Goal: Navigation & Orientation: Find specific page/section

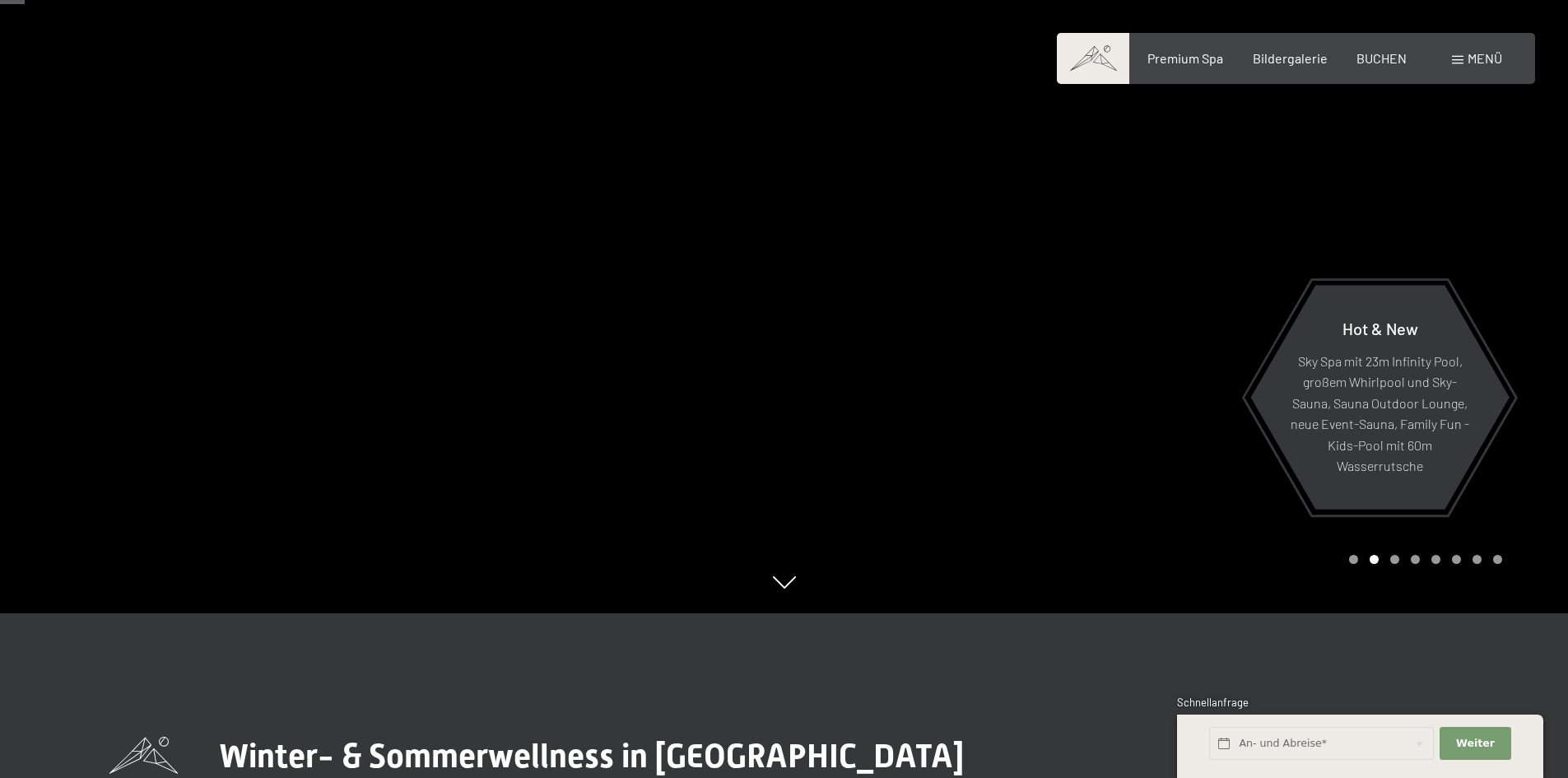
click at [831, 523] on div at bounding box center [1177, 224] width 785 height 778
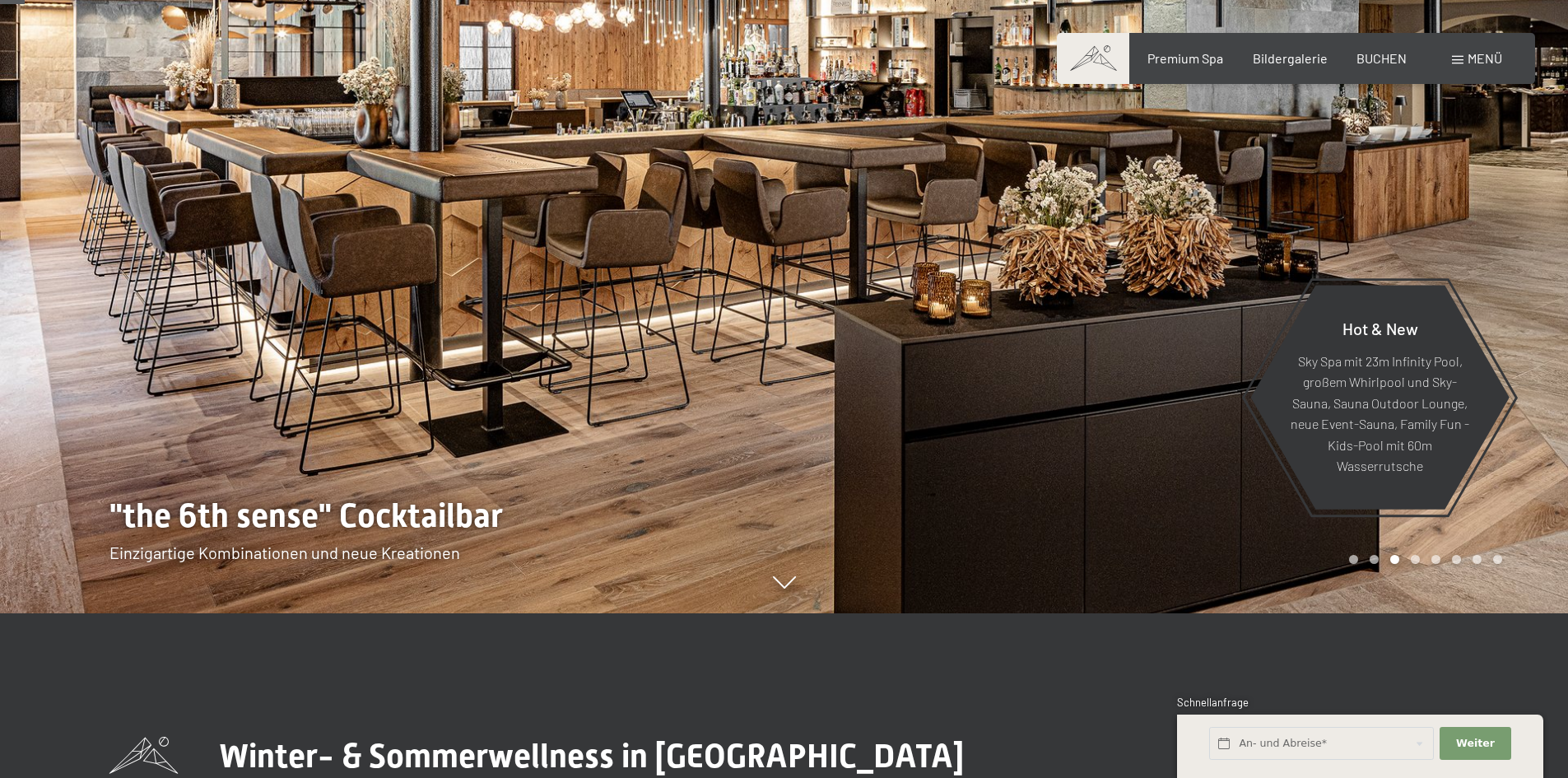
click at [1424, 562] on div "Carousel Pagination" at bounding box center [1422, 559] width 159 height 9
click at [1512, 292] on div at bounding box center [1177, 224] width 785 height 778
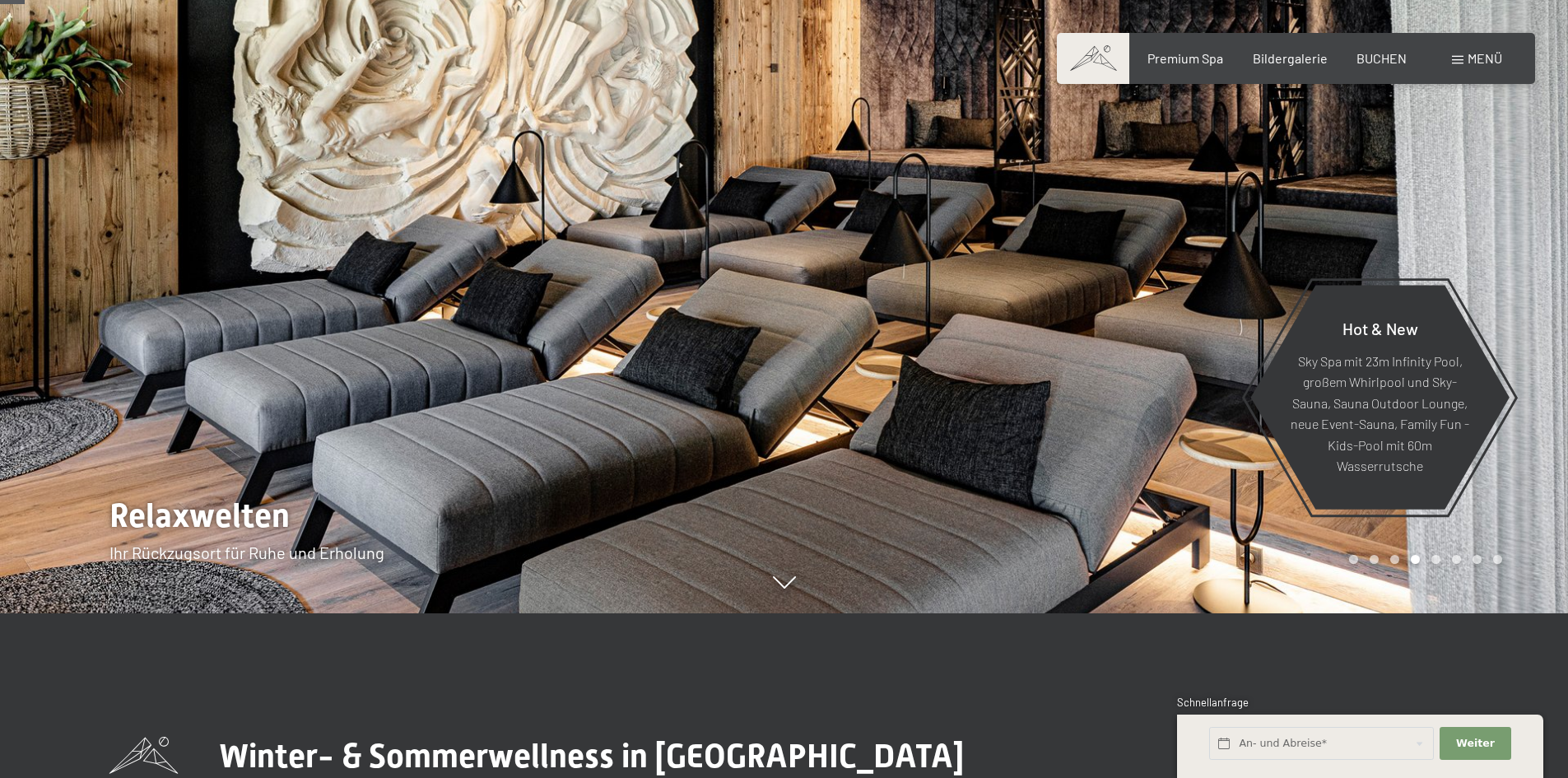
click at [1512, 292] on div at bounding box center [1177, 224] width 785 height 778
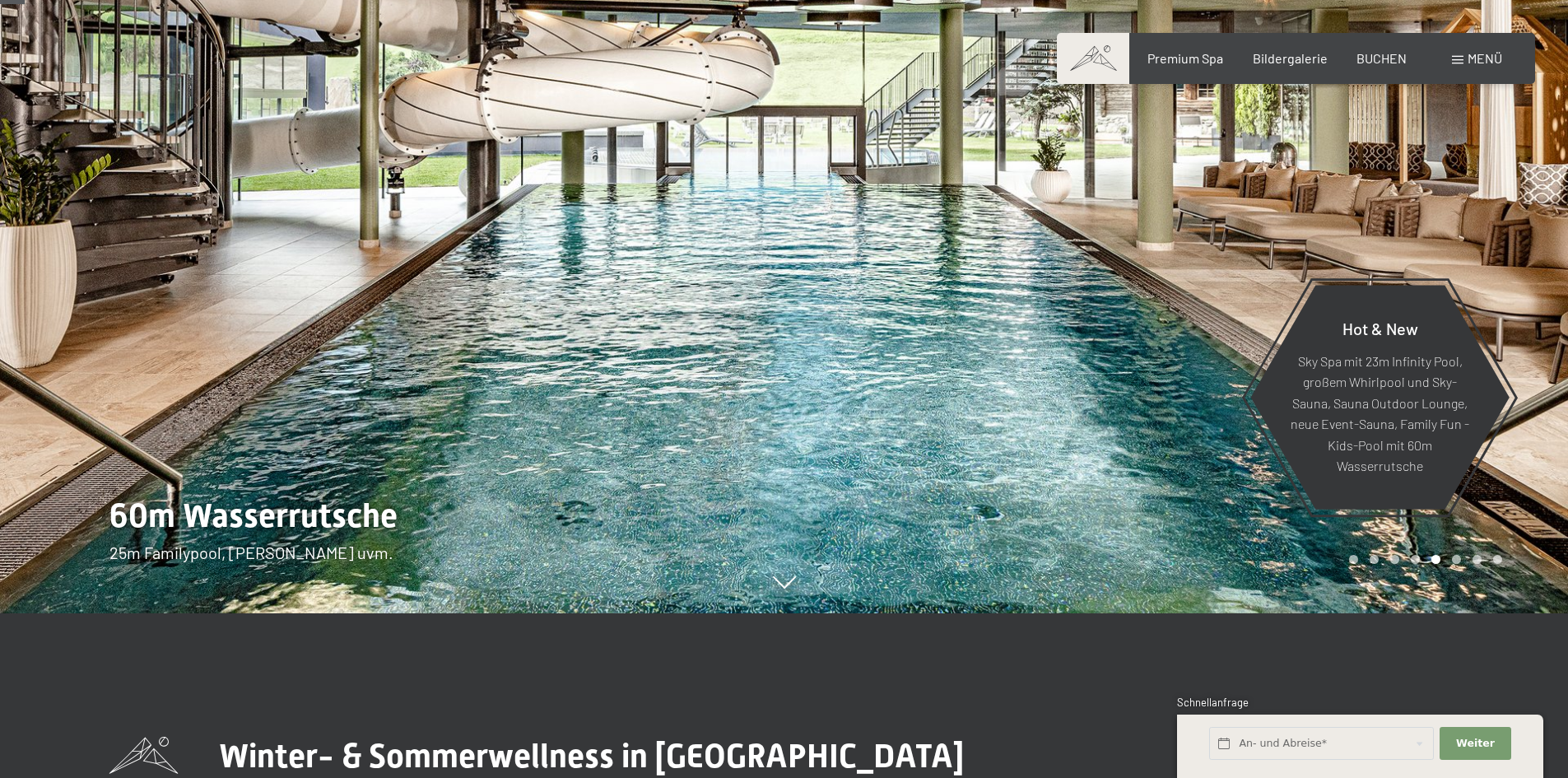
click at [1512, 292] on div at bounding box center [1177, 224] width 785 height 778
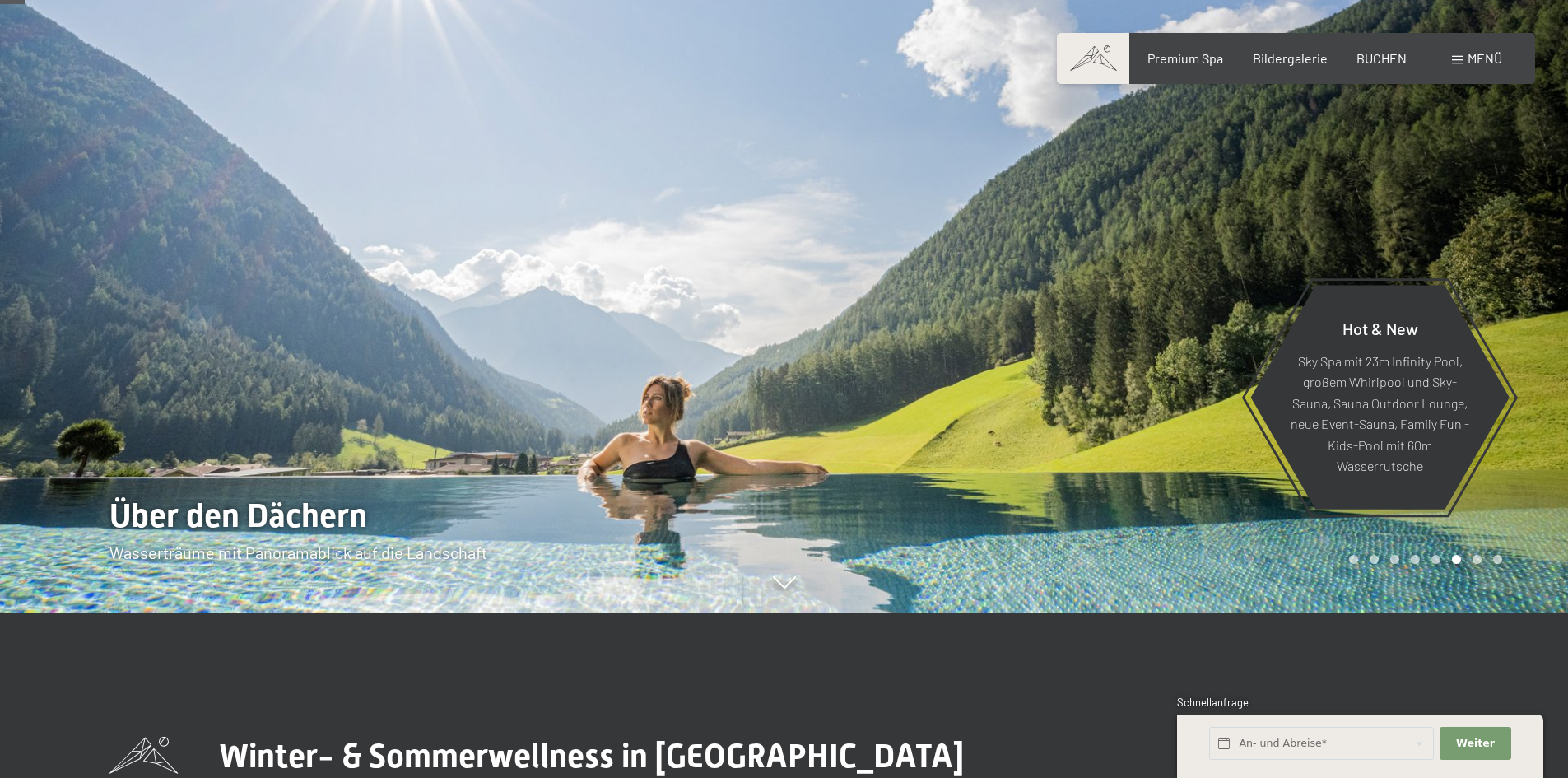
click at [1512, 292] on div at bounding box center [1177, 224] width 785 height 778
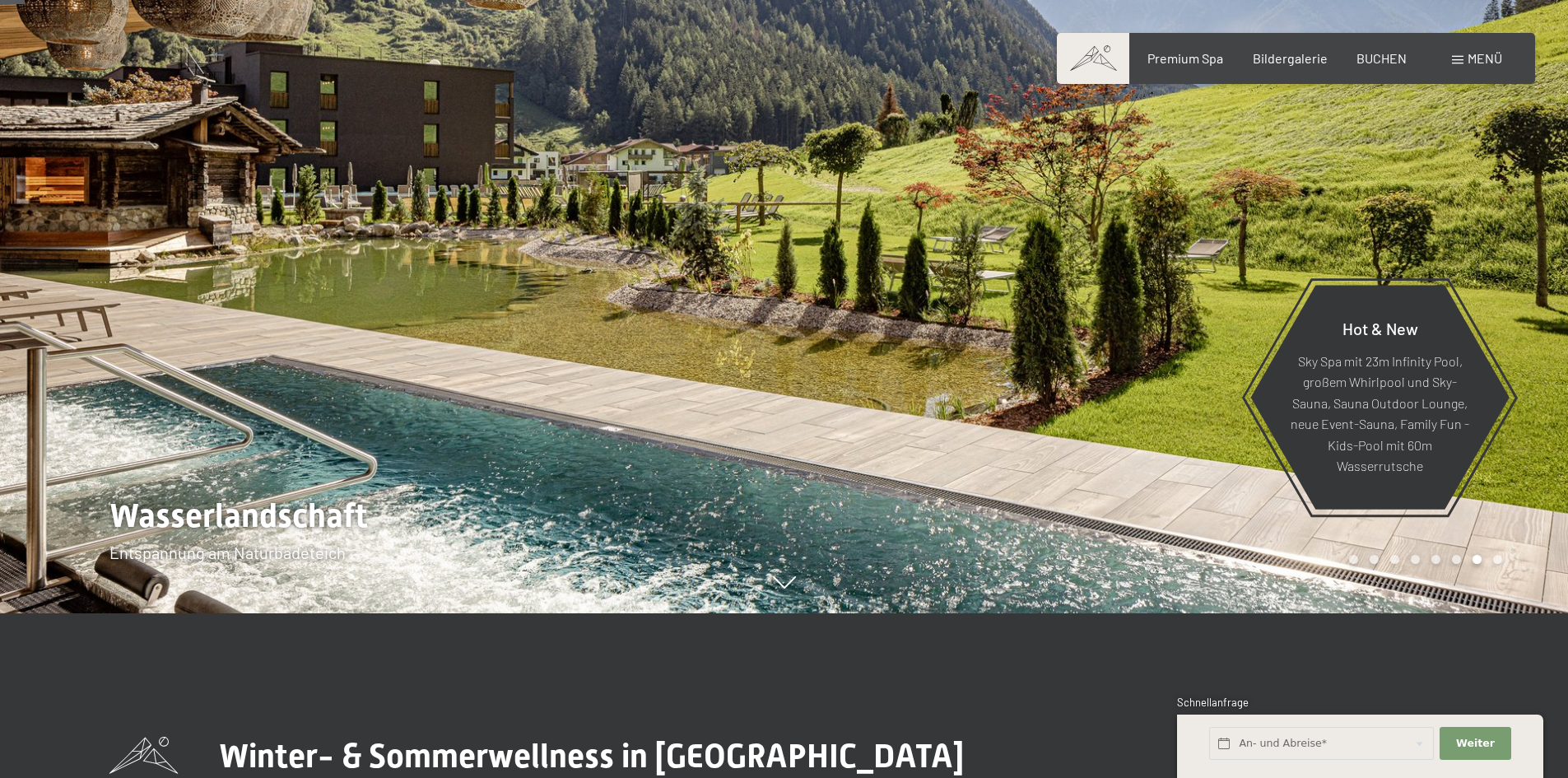
click at [1512, 292] on div at bounding box center [1177, 224] width 785 height 778
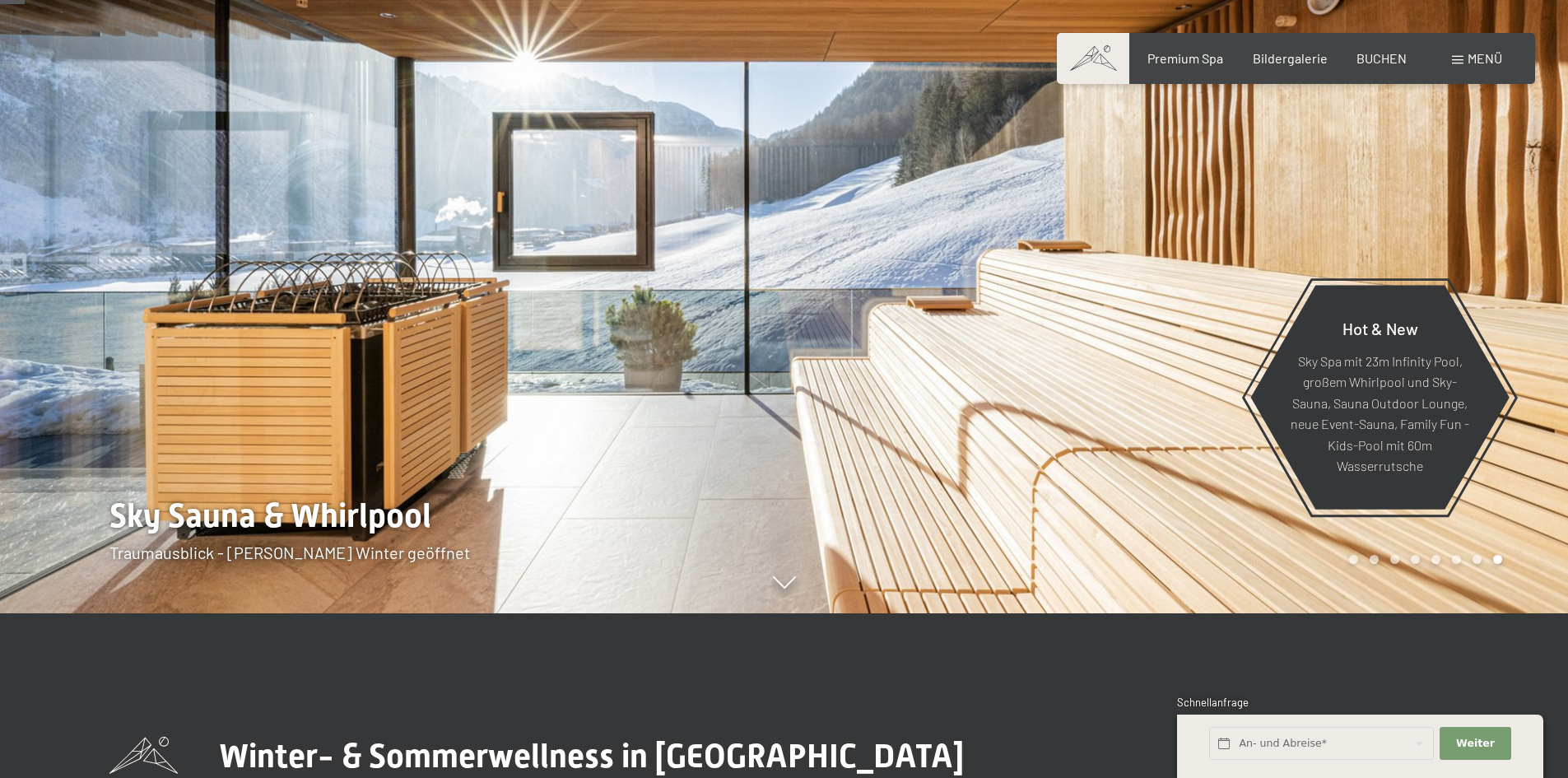
click at [1512, 292] on div at bounding box center [1177, 224] width 785 height 778
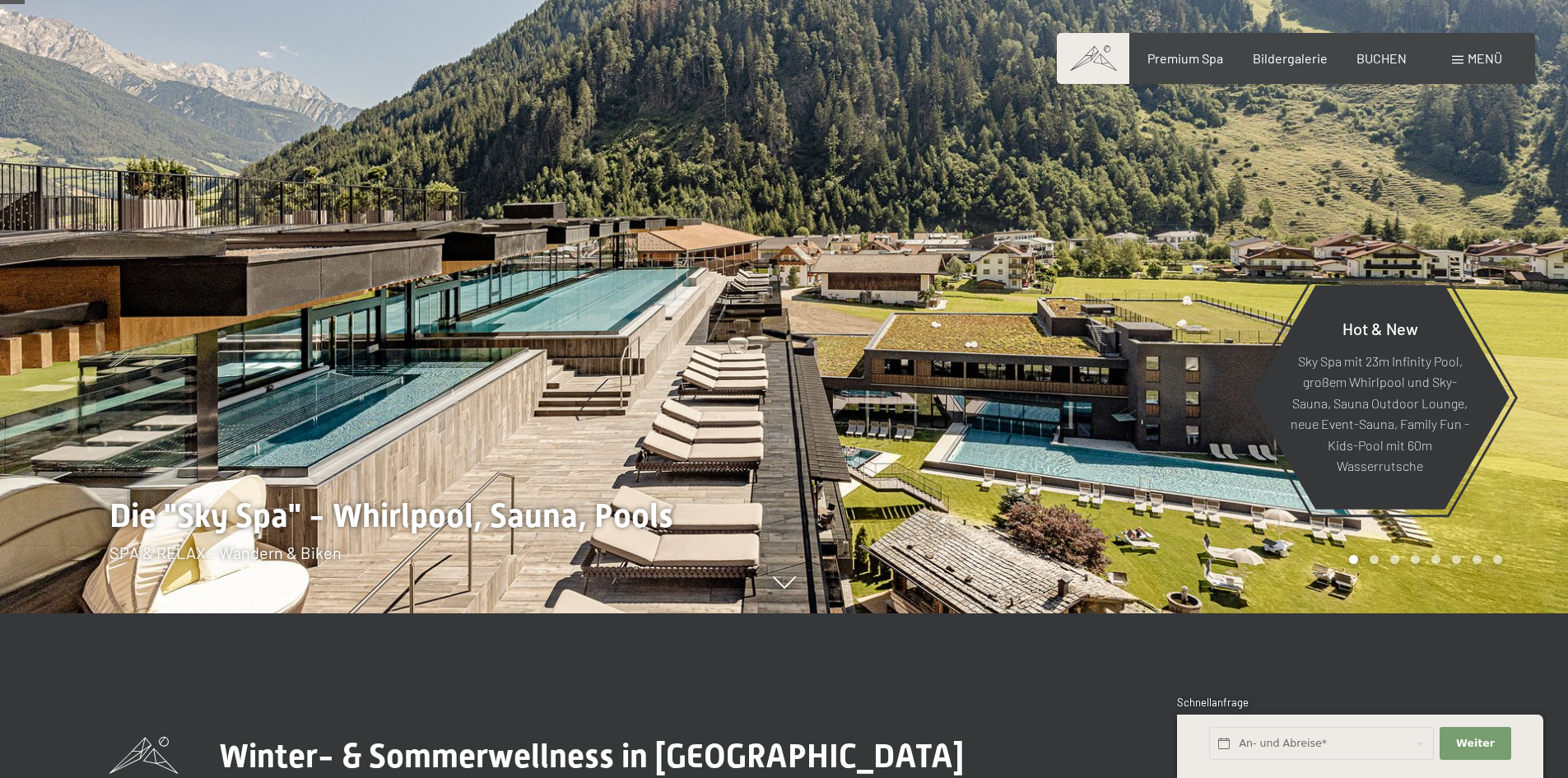
click at [1508, 265] on div at bounding box center [1177, 224] width 785 height 778
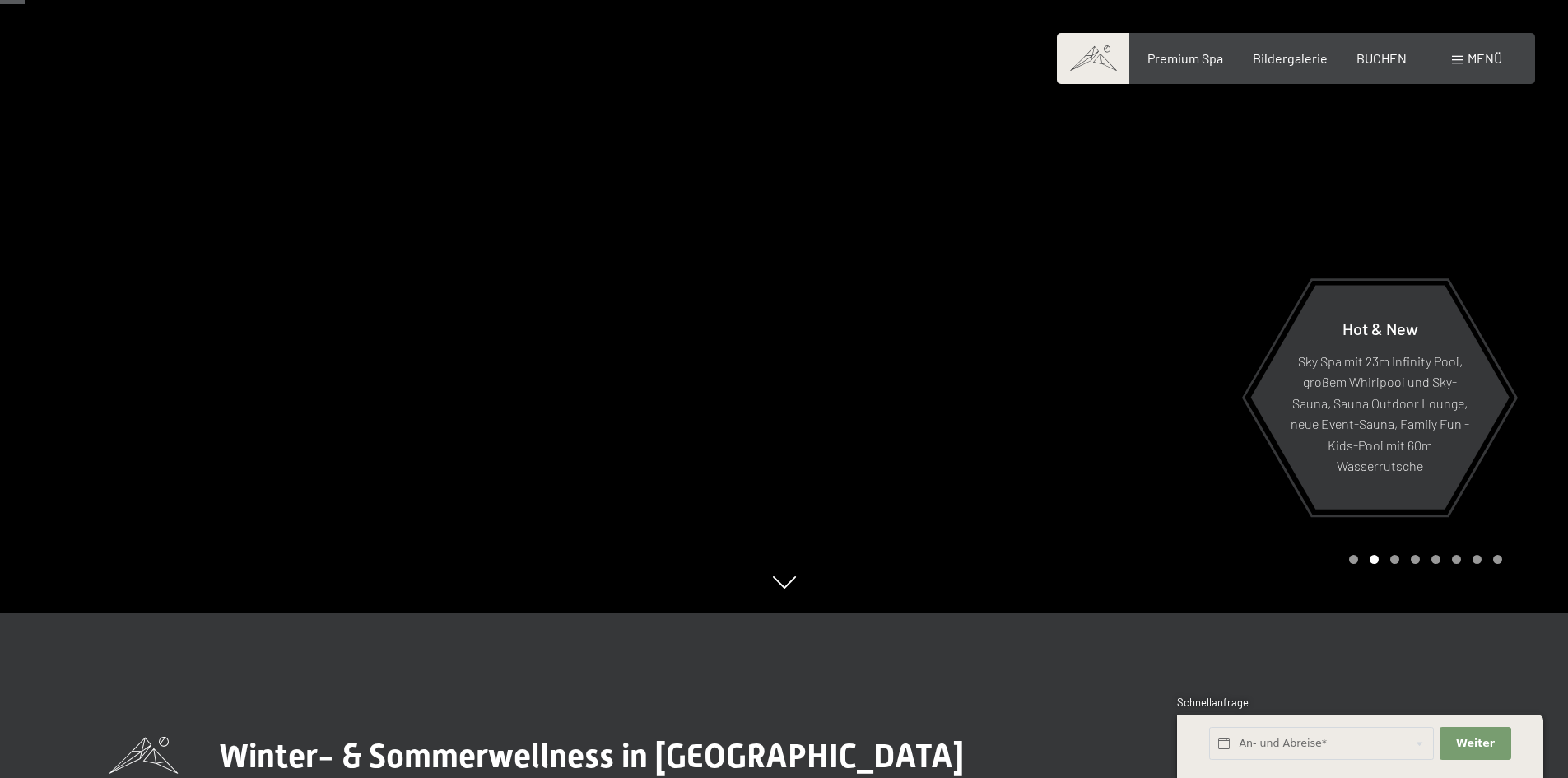
click at [1508, 265] on div at bounding box center [1177, 224] width 785 height 778
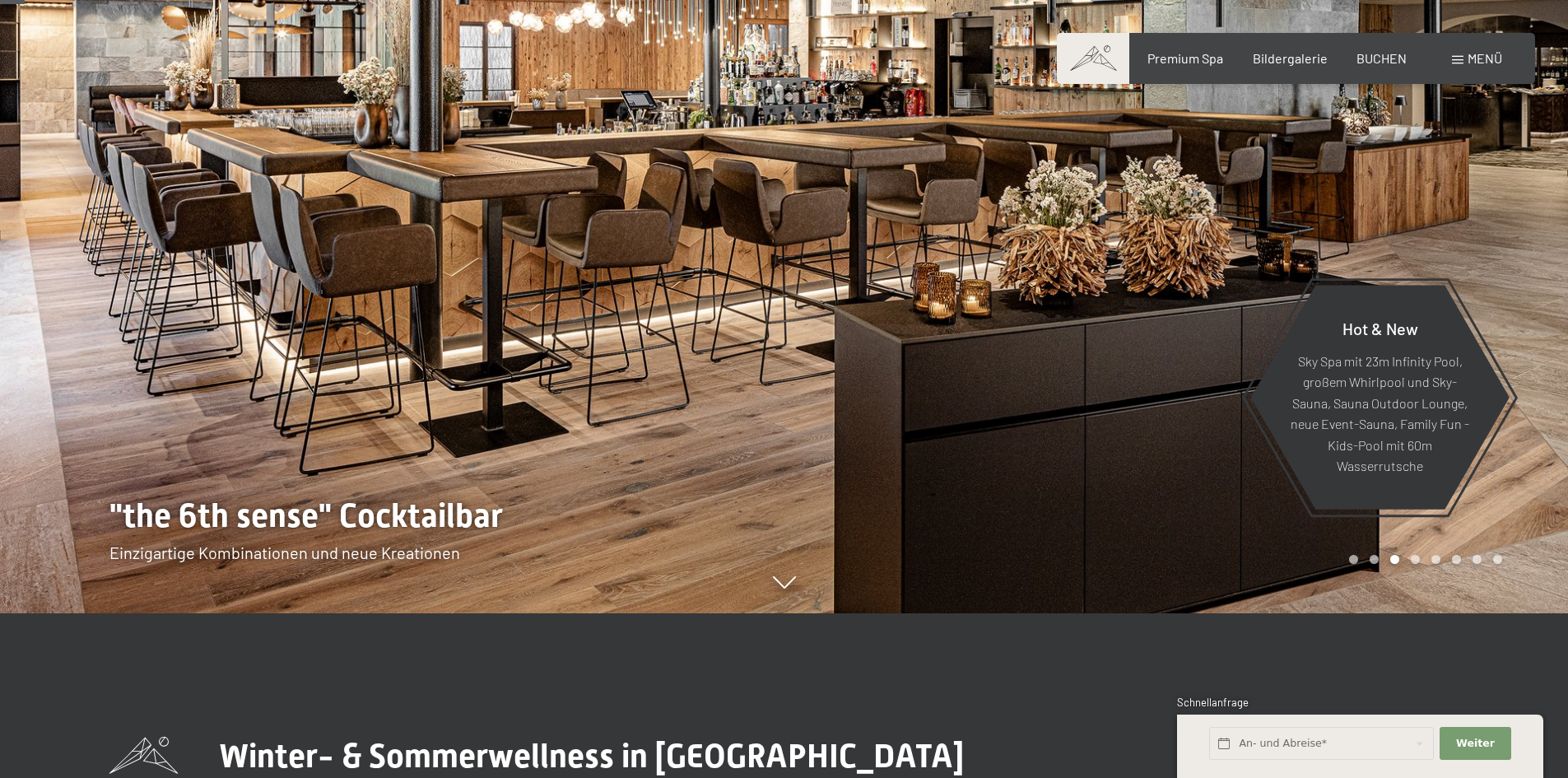
click at [1508, 265] on div at bounding box center [1177, 224] width 785 height 778
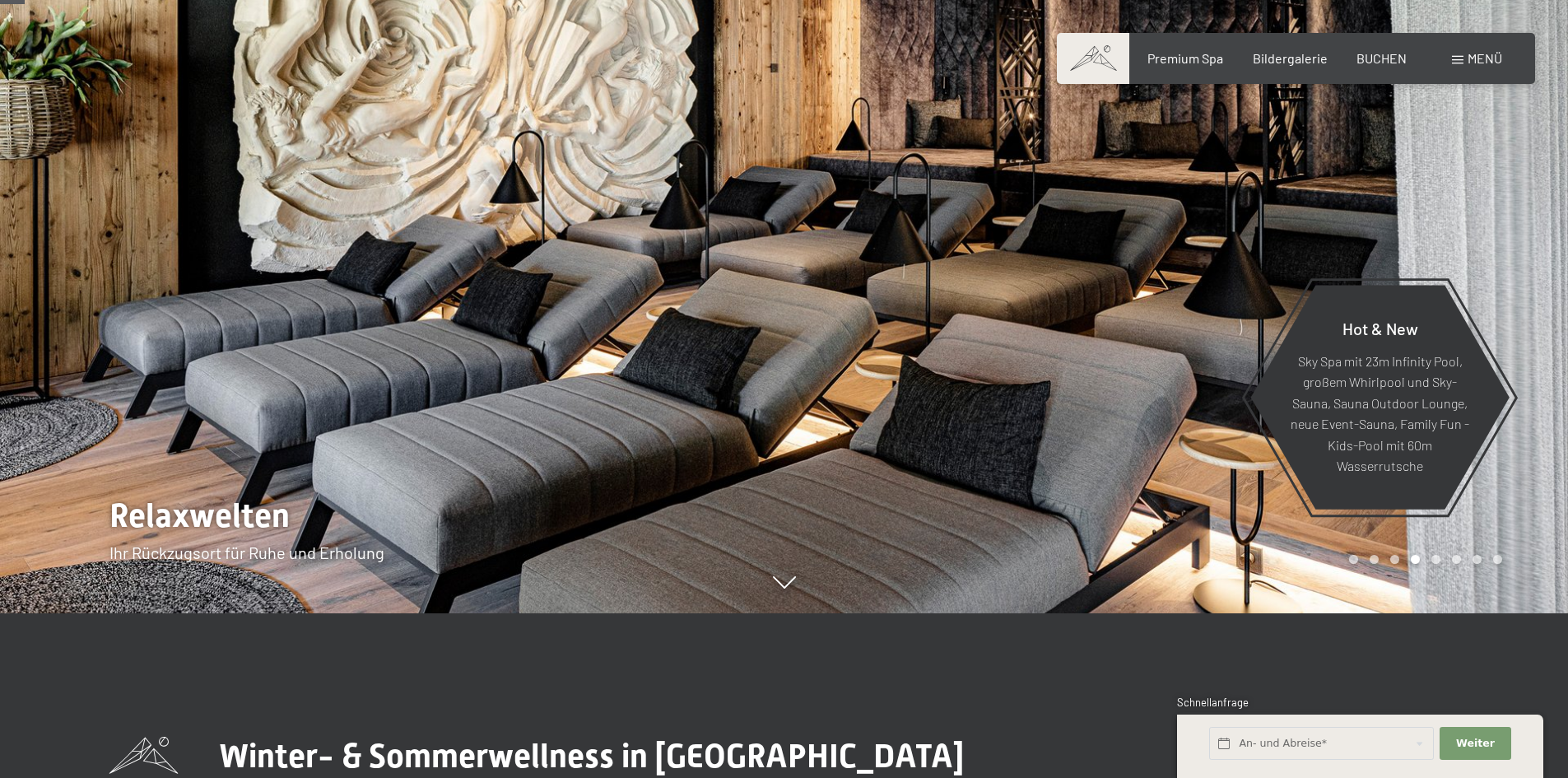
click at [1508, 265] on div at bounding box center [1177, 224] width 785 height 778
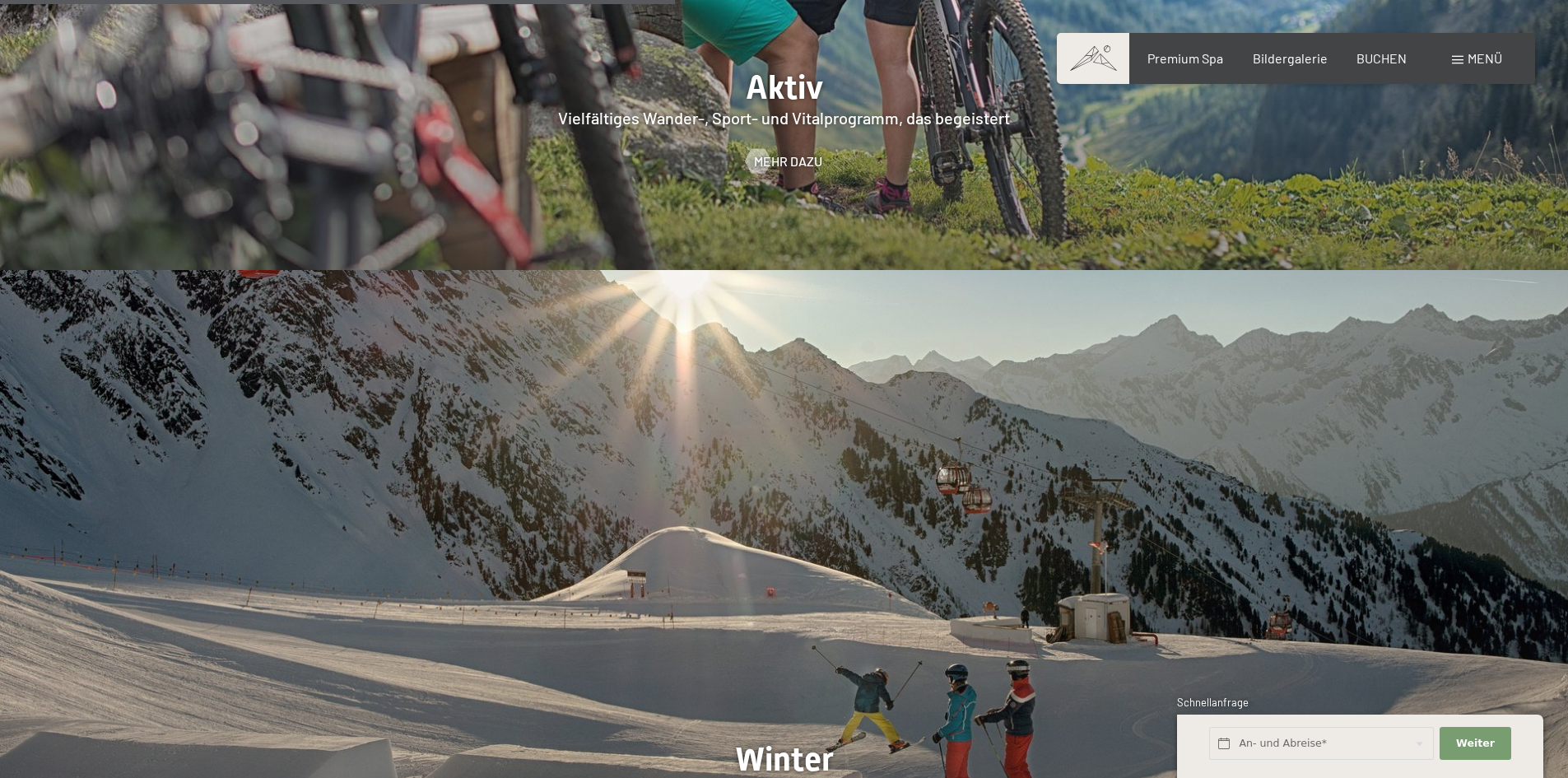
scroll to position [3475, 0]
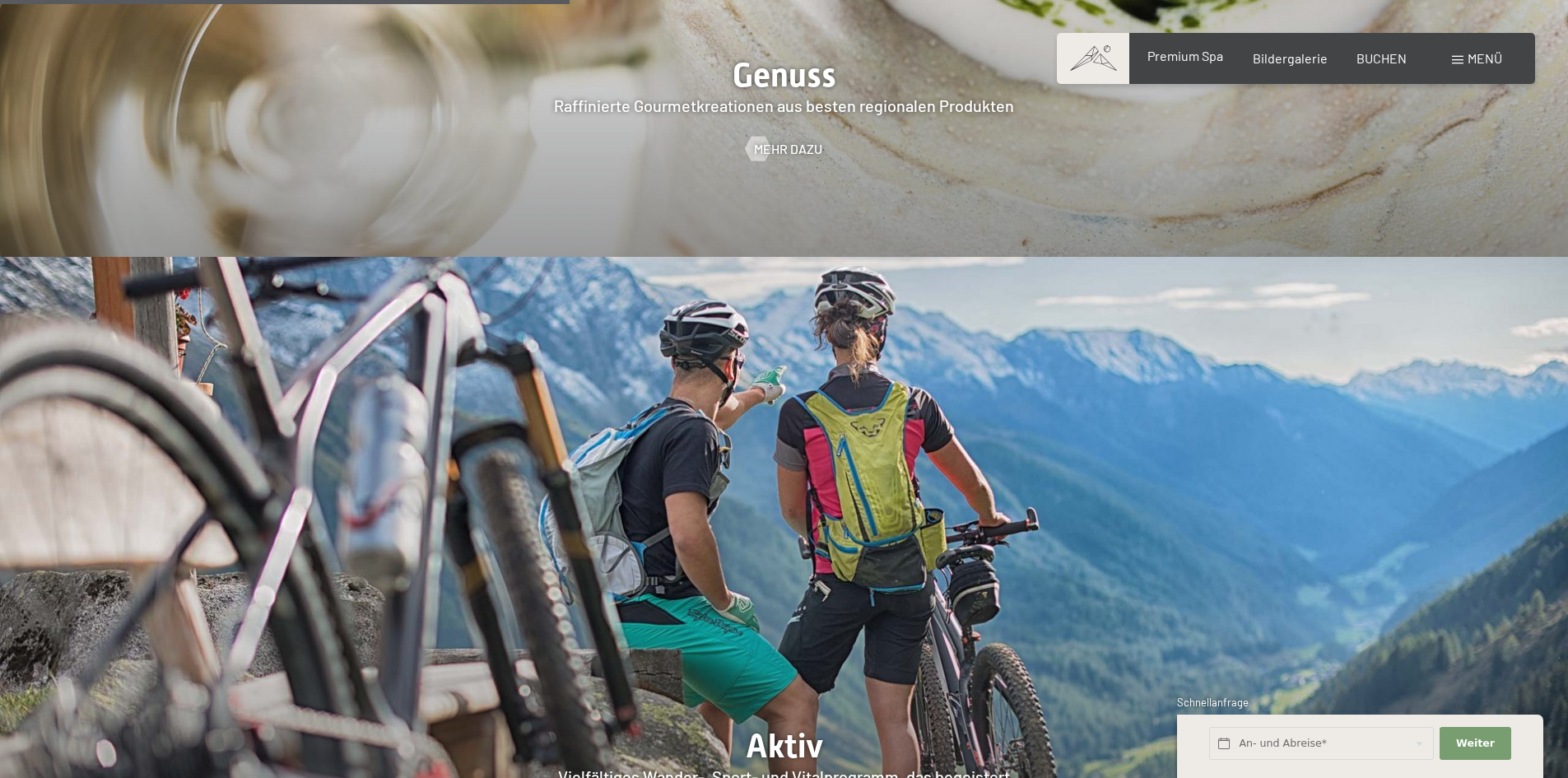
click at [1199, 62] on span "Premium Spa" at bounding box center [1185, 56] width 75 height 16
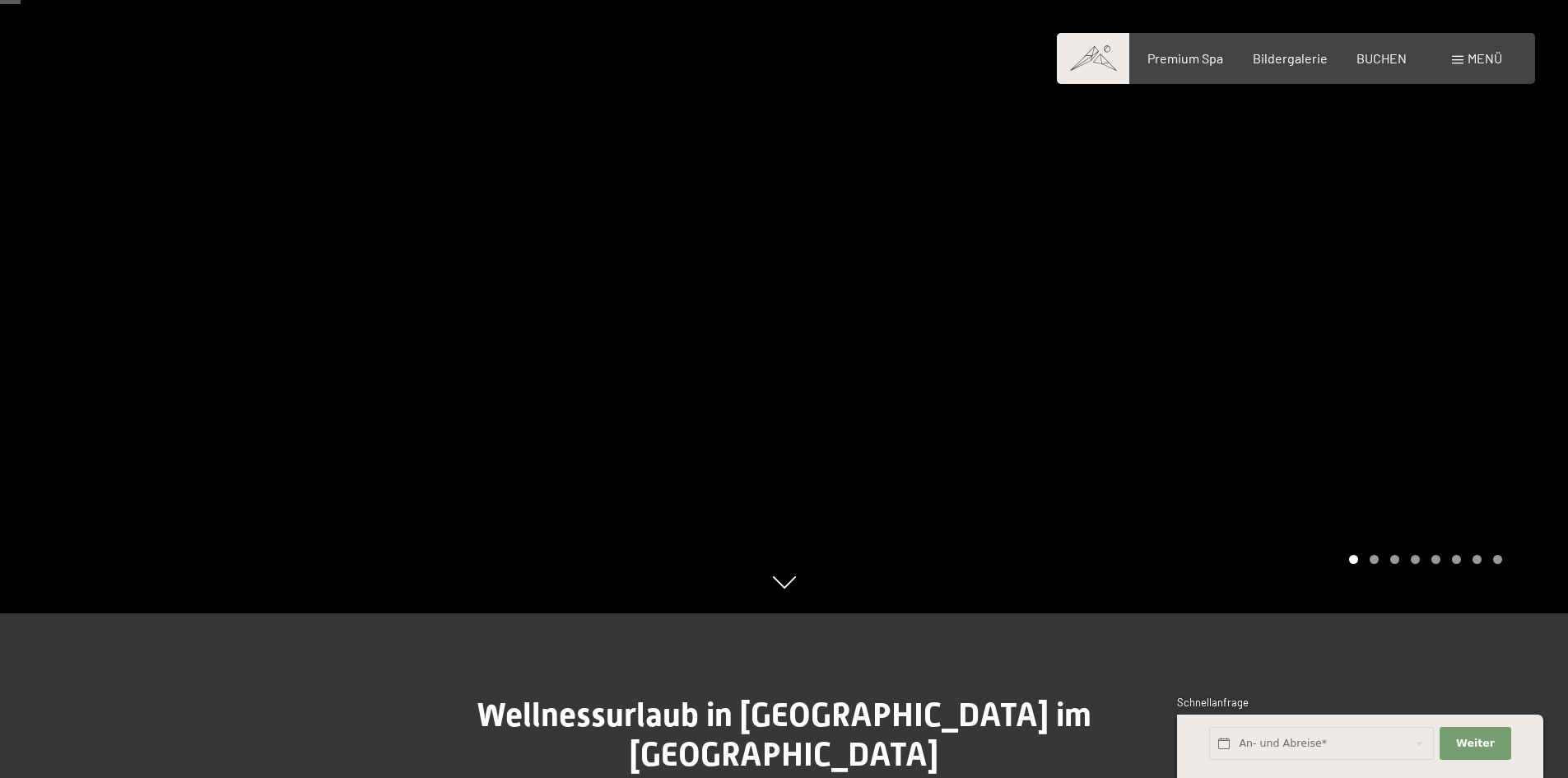
click at [1418, 304] on div at bounding box center [1177, 224] width 785 height 778
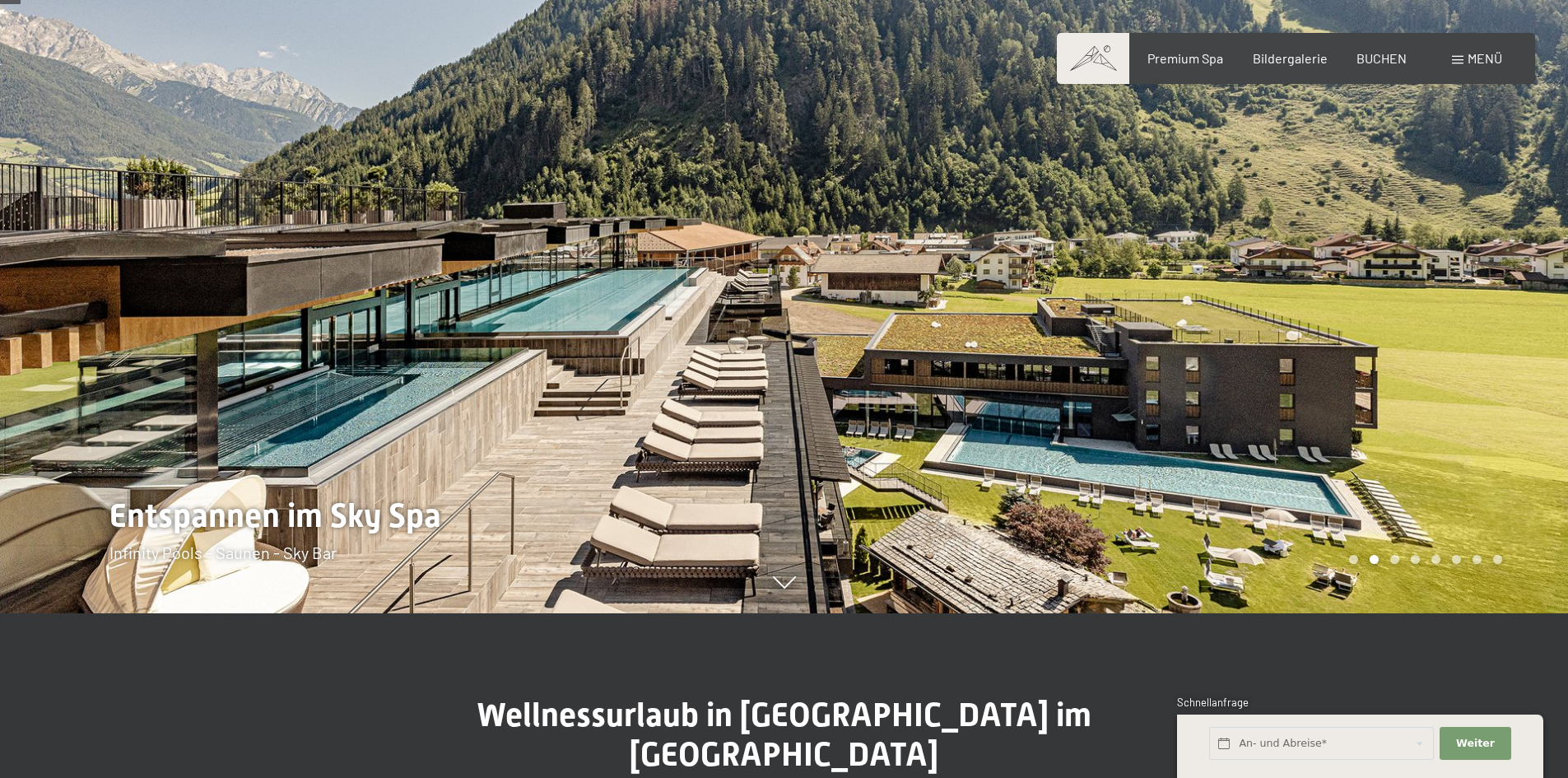
click at [1418, 305] on div at bounding box center [1177, 224] width 785 height 778
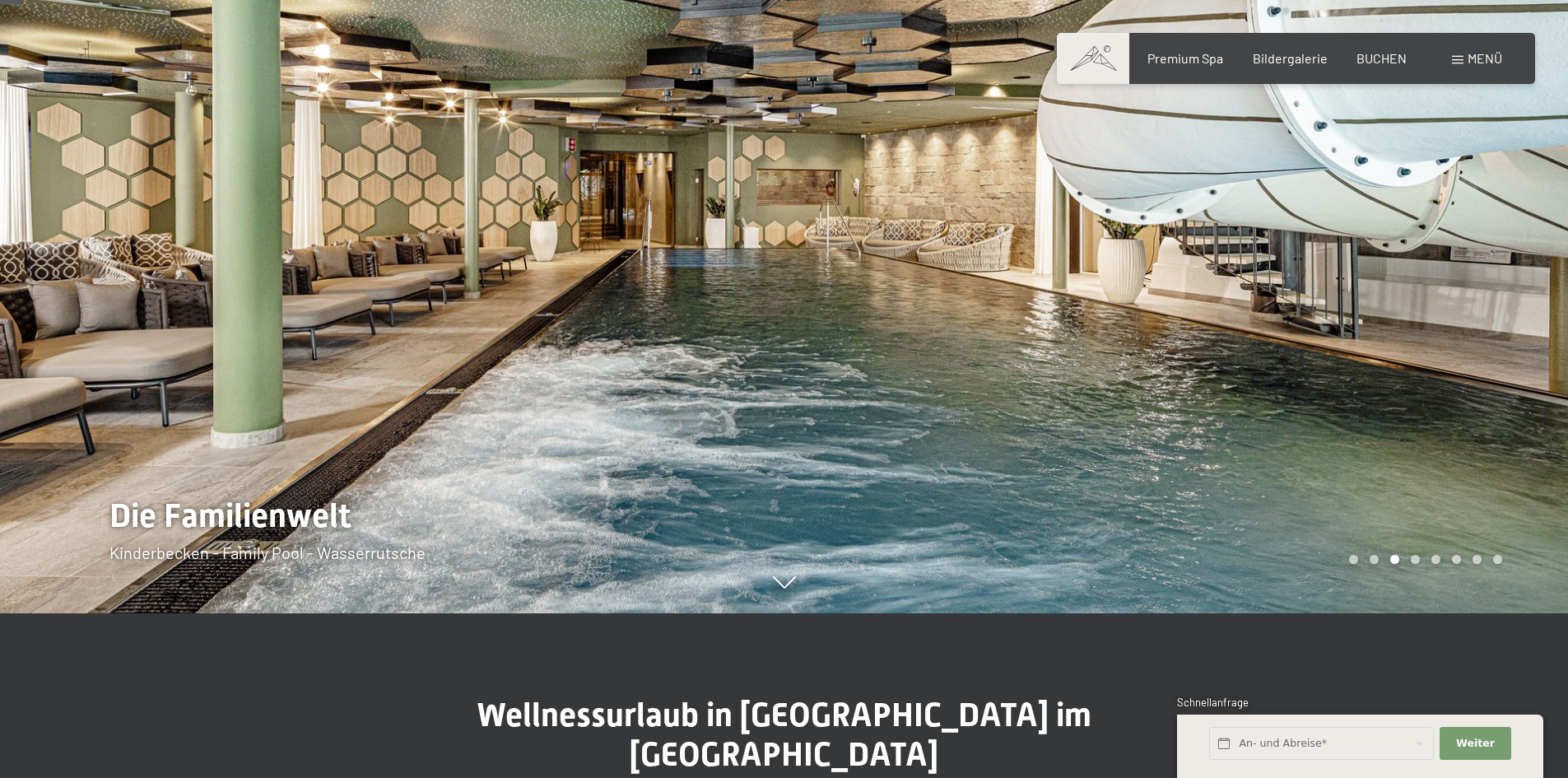
click at [1418, 305] on div at bounding box center [1177, 224] width 785 height 778
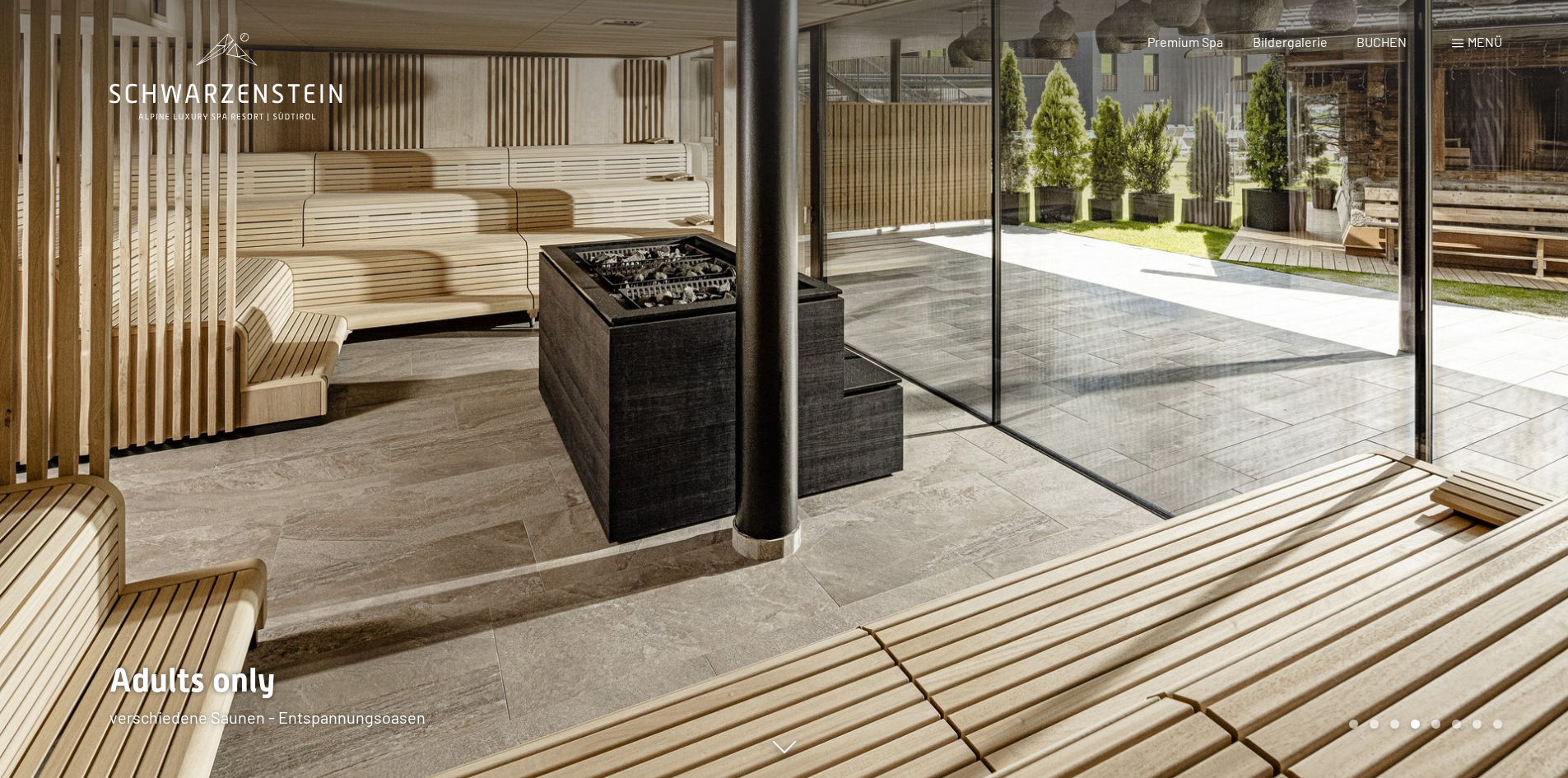
click at [1421, 336] on div at bounding box center [1177, 389] width 785 height 778
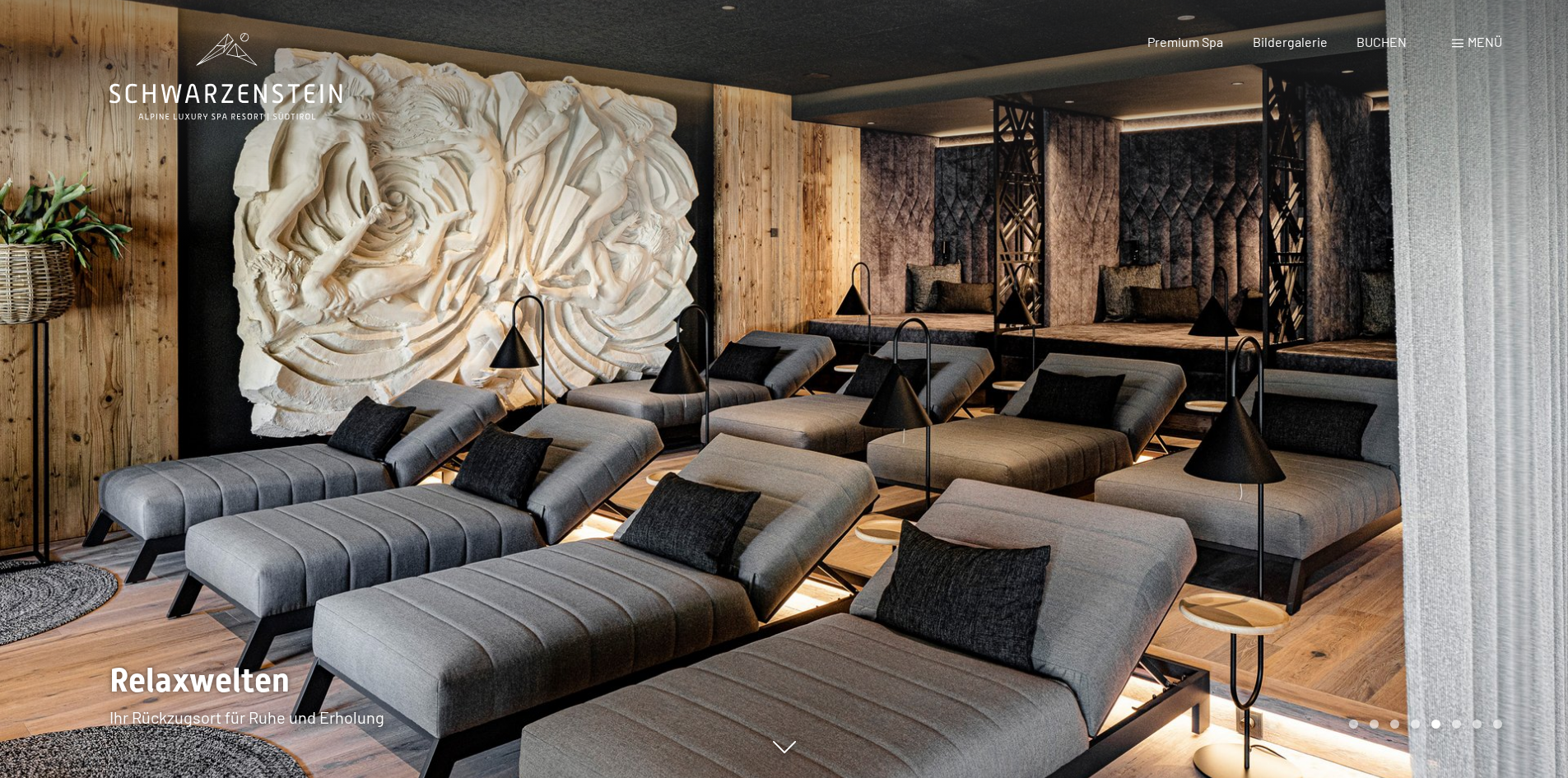
click at [1421, 336] on div at bounding box center [1177, 389] width 785 height 778
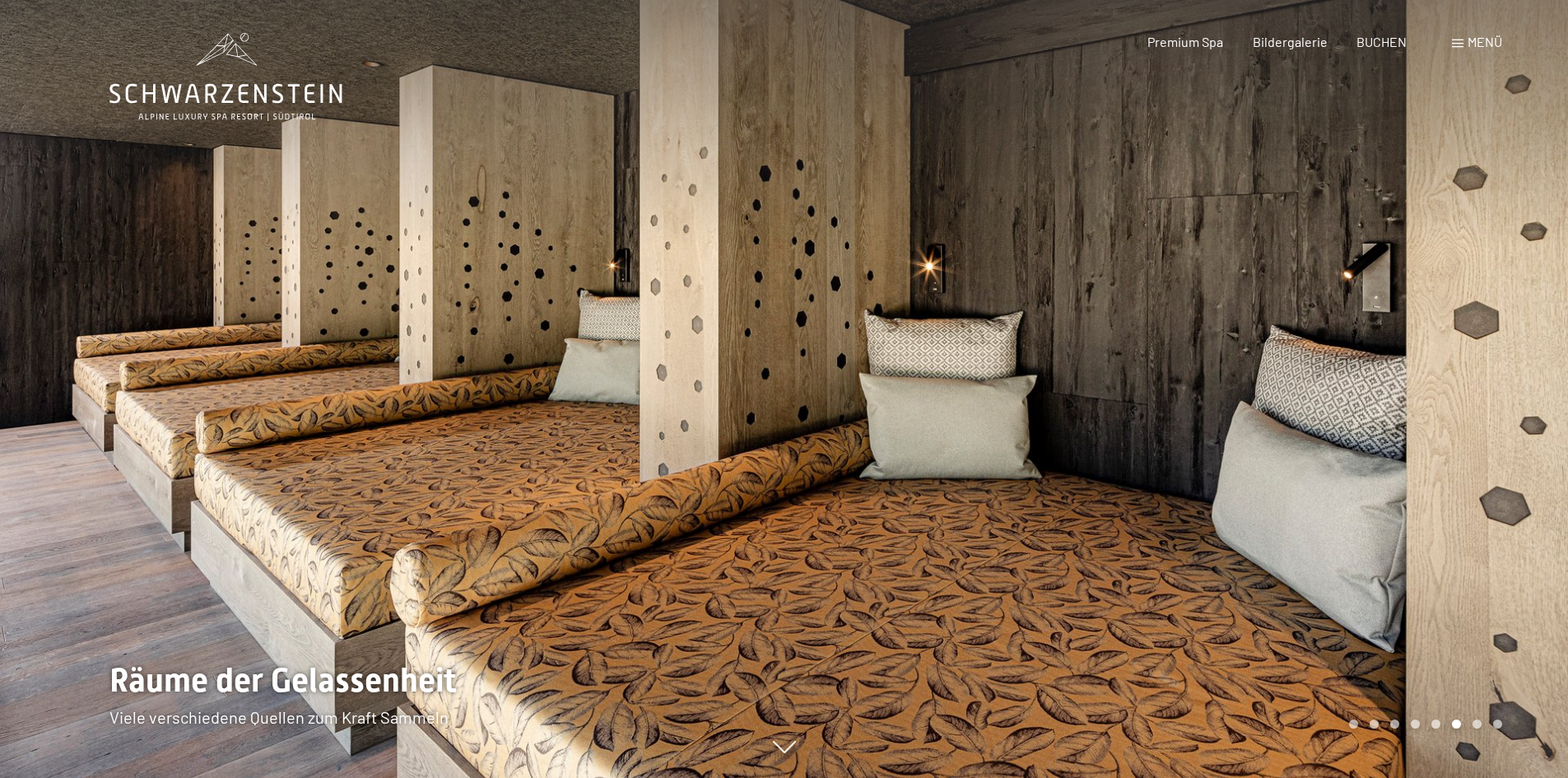
click at [1421, 336] on div at bounding box center [1177, 389] width 785 height 778
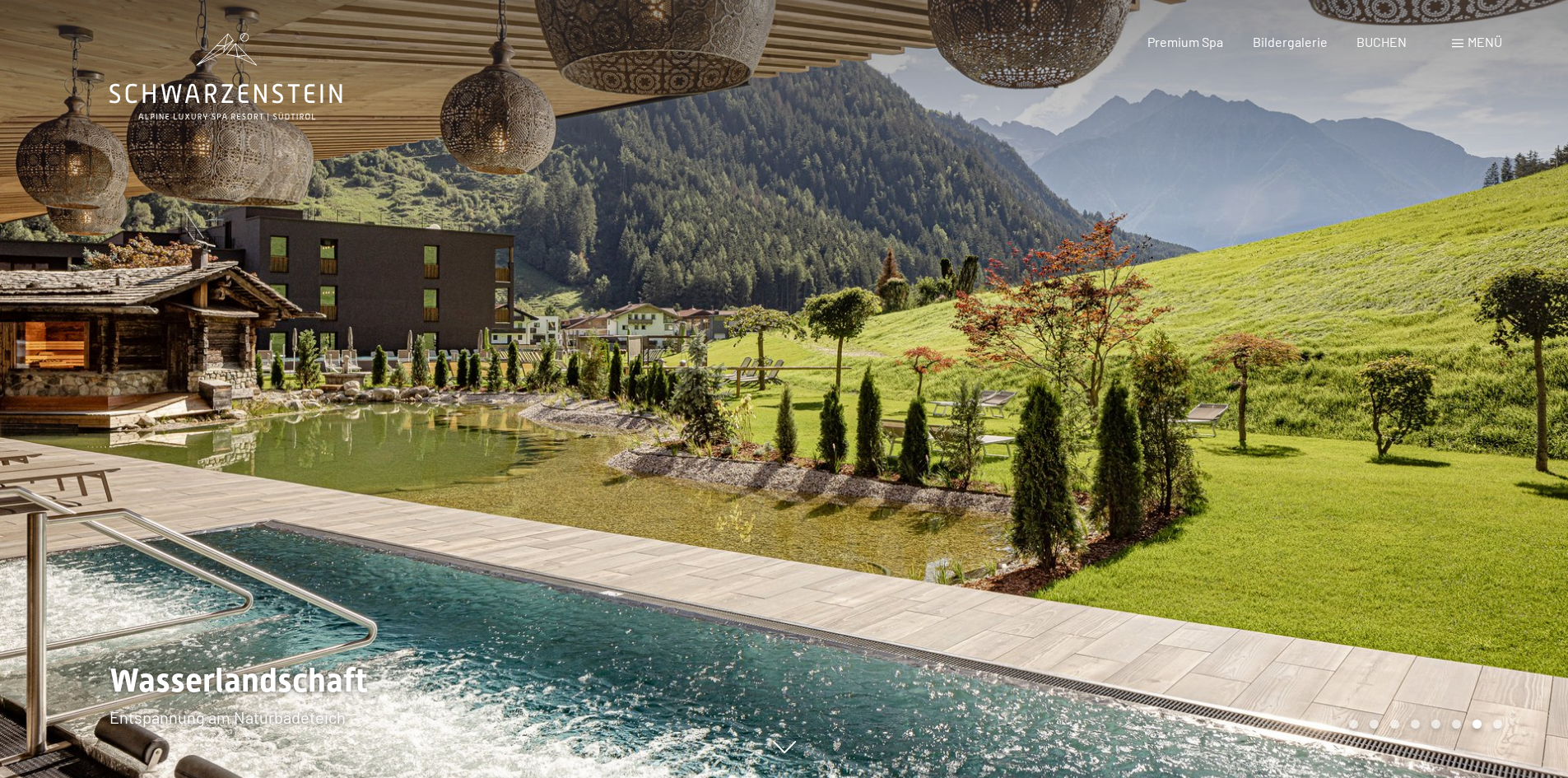
click at [1421, 336] on div at bounding box center [1177, 389] width 785 height 778
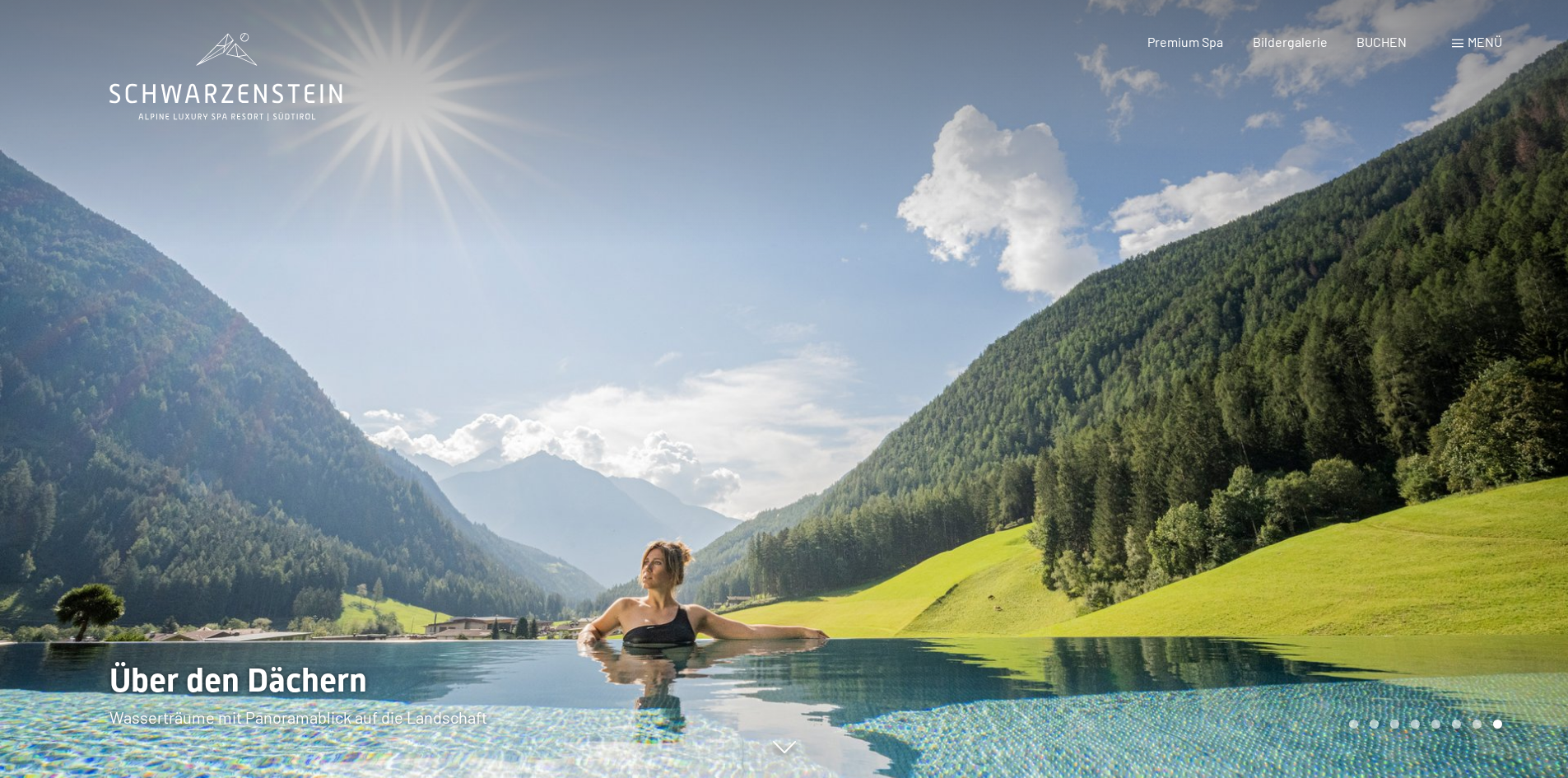
click at [1421, 336] on div at bounding box center [1177, 389] width 785 height 778
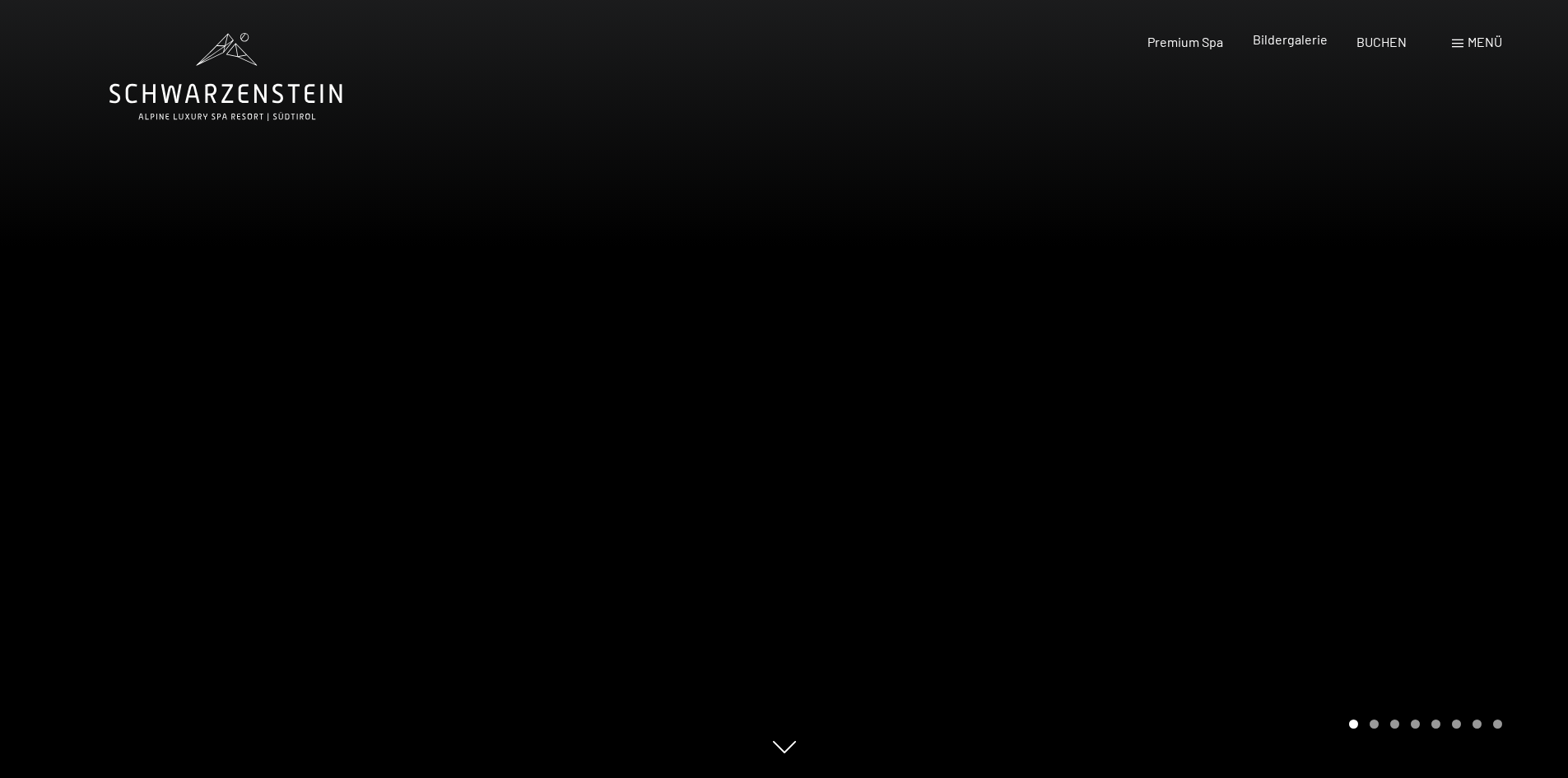
click at [1277, 39] on span "Bildergalerie" at bounding box center [1290, 39] width 75 height 16
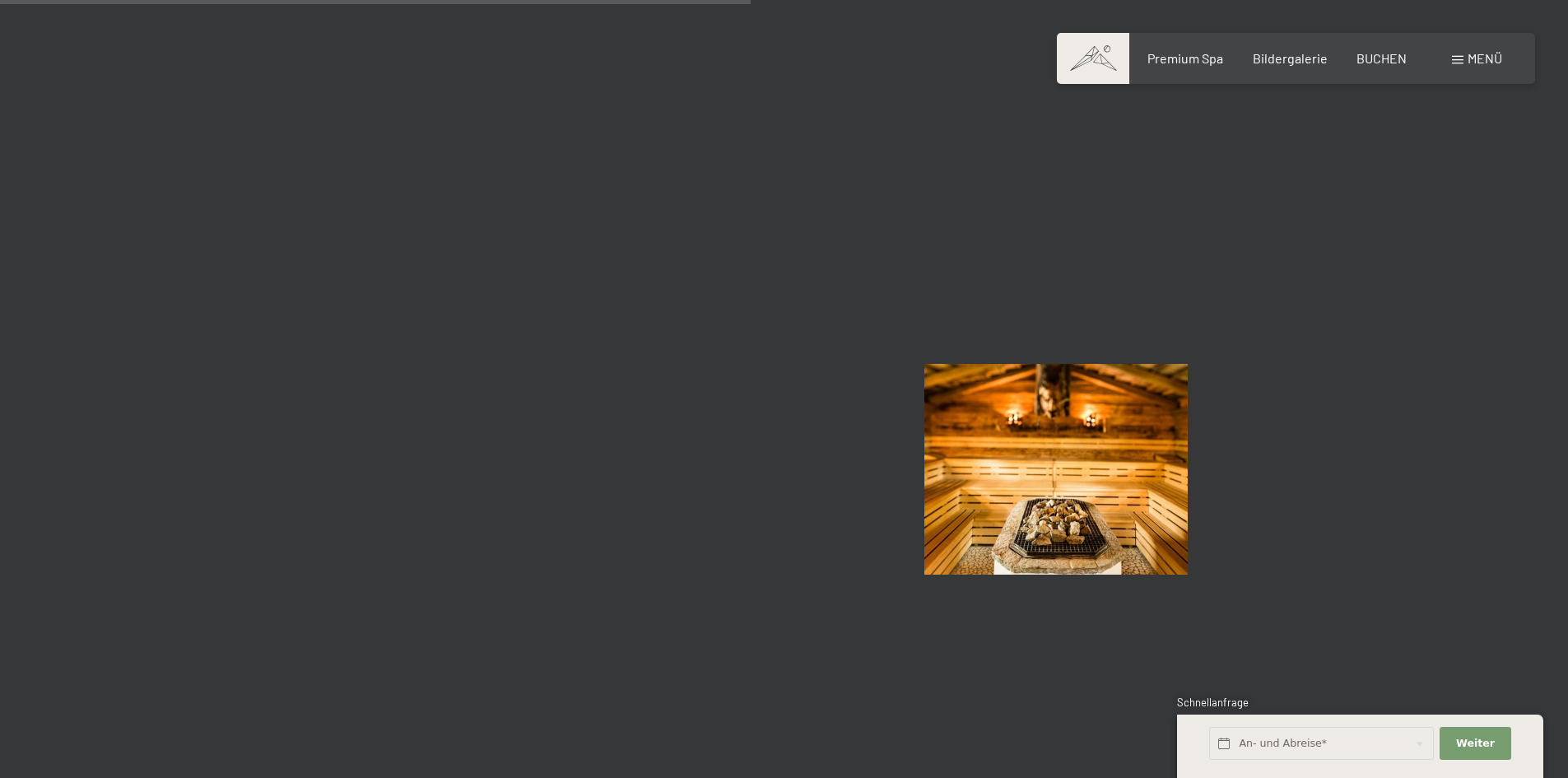
scroll to position [9880, 0]
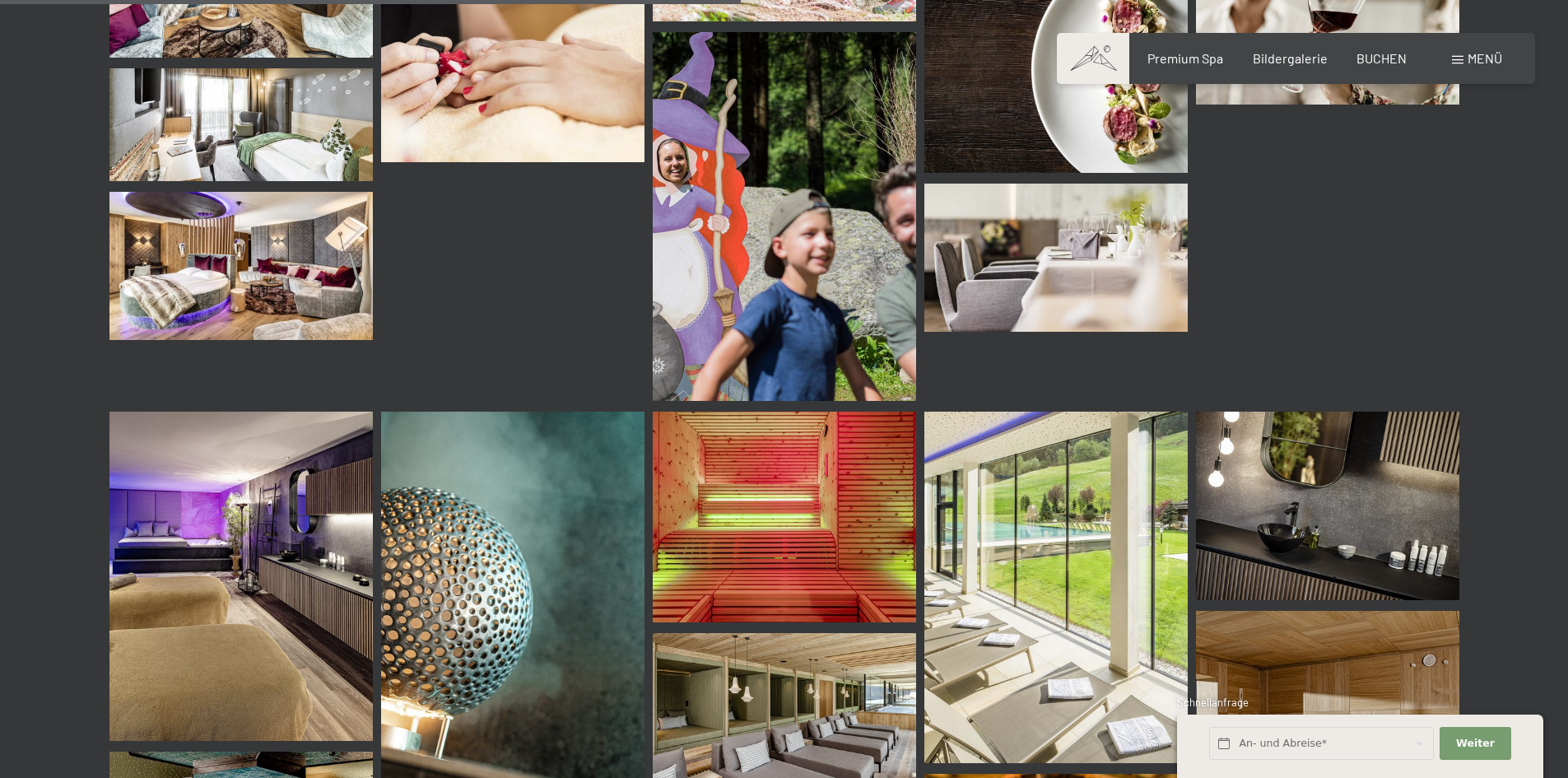
click at [1102, 56] on span at bounding box center [1094, 58] width 73 height 51
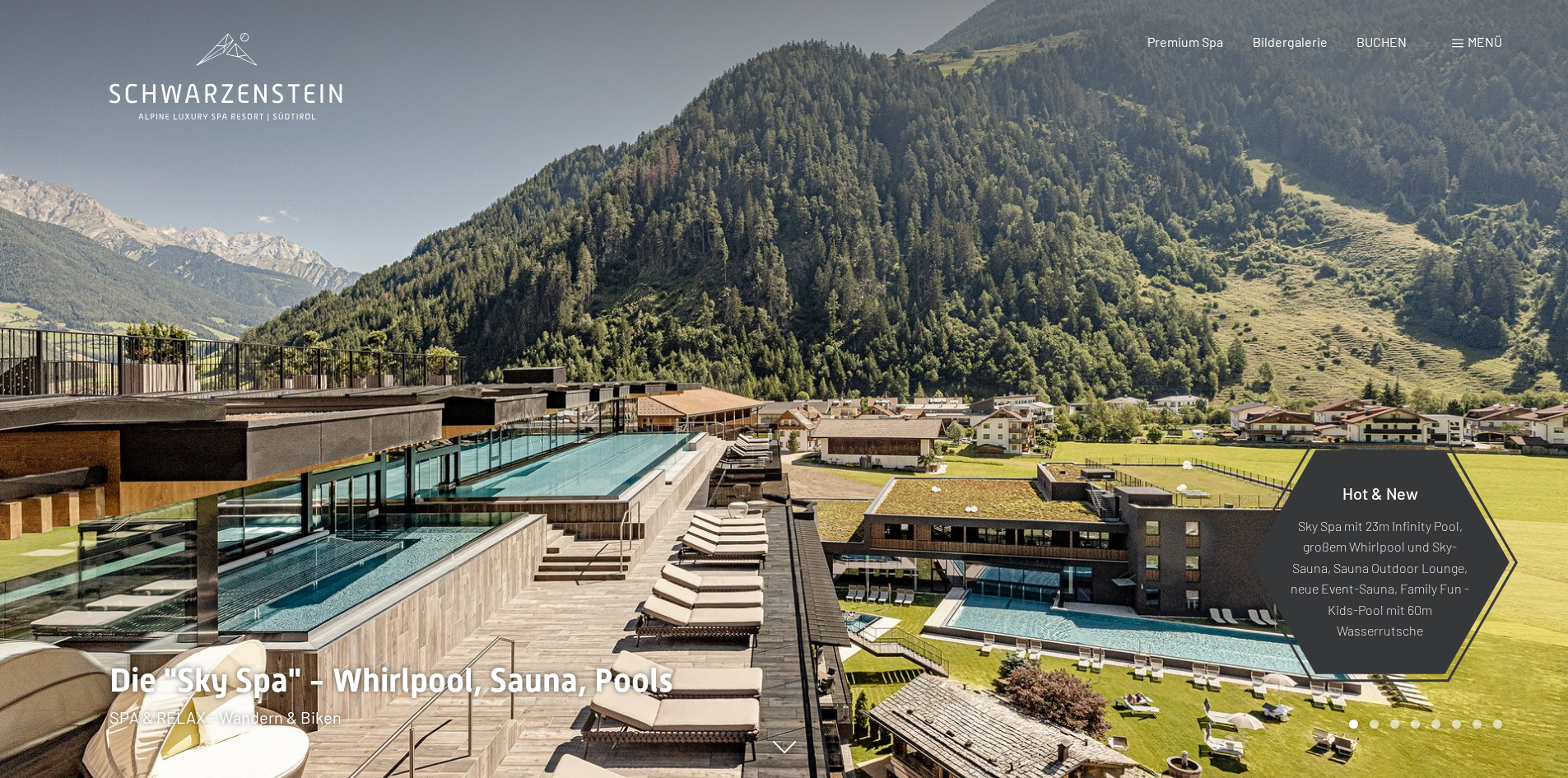
click at [1478, 39] on span "Menü" at bounding box center [1486, 42] width 35 height 16
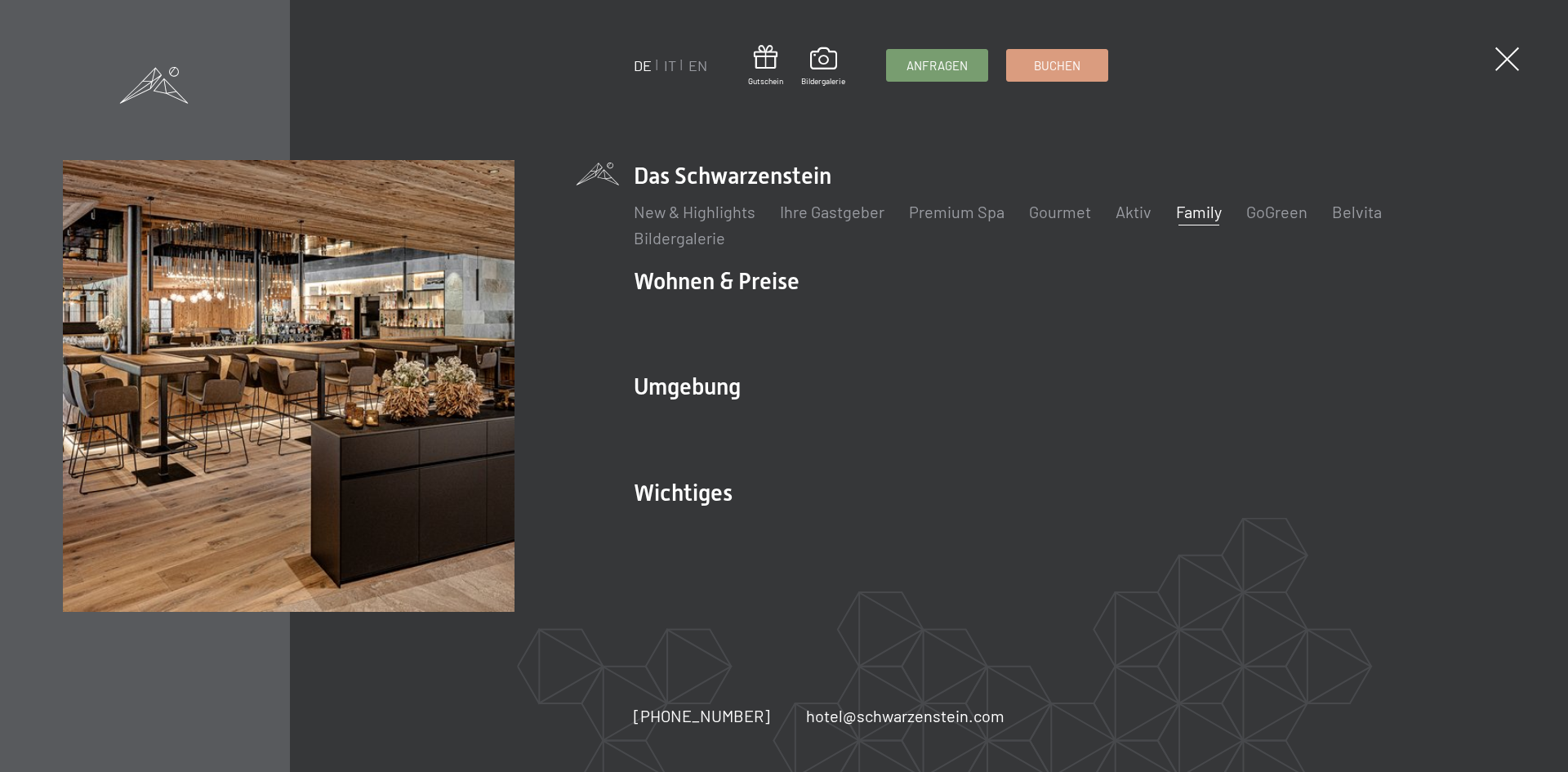
click at [1198, 211] on link "Family" at bounding box center [1198, 211] width 46 height 20
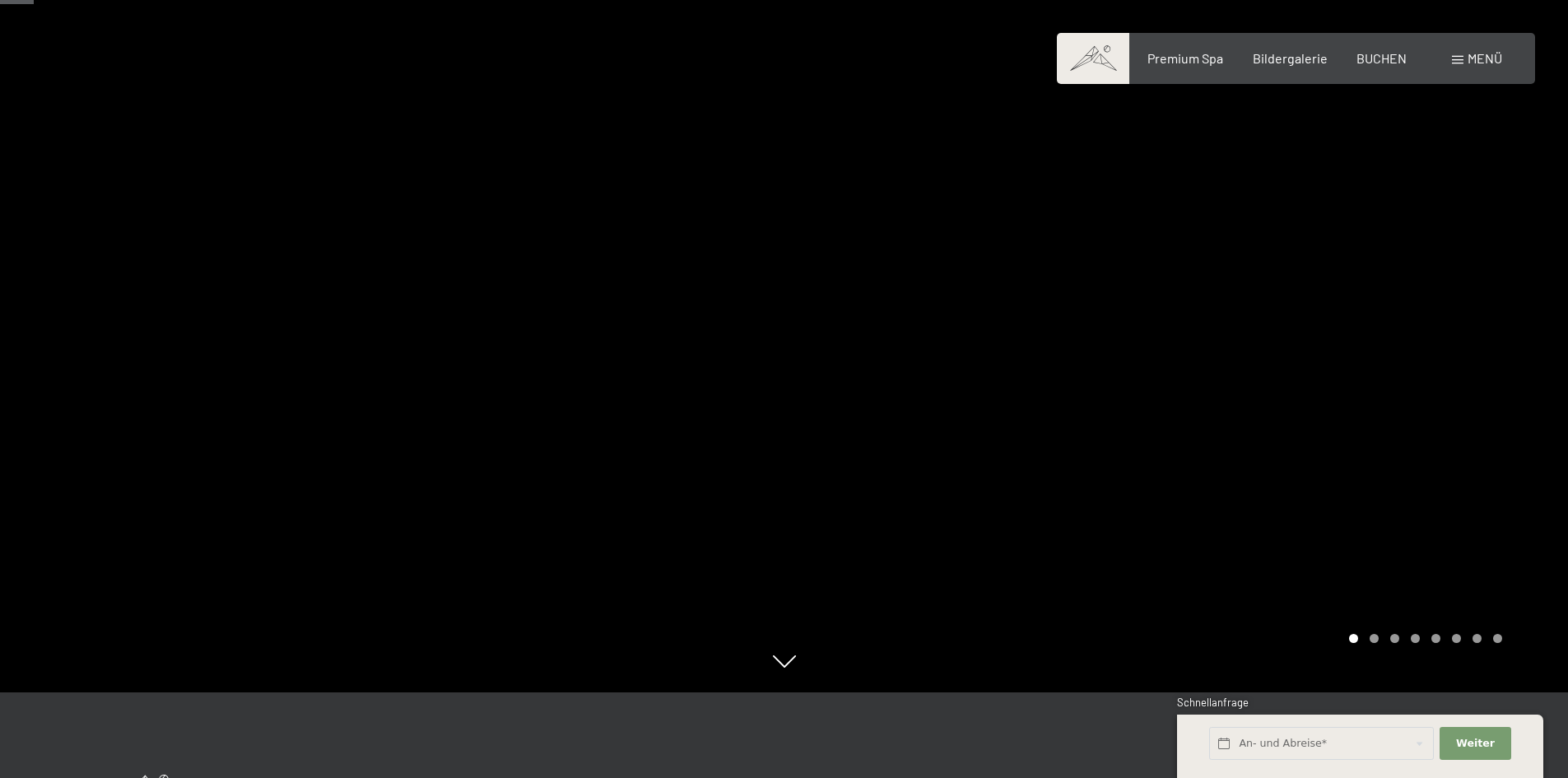
scroll to position [82, 0]
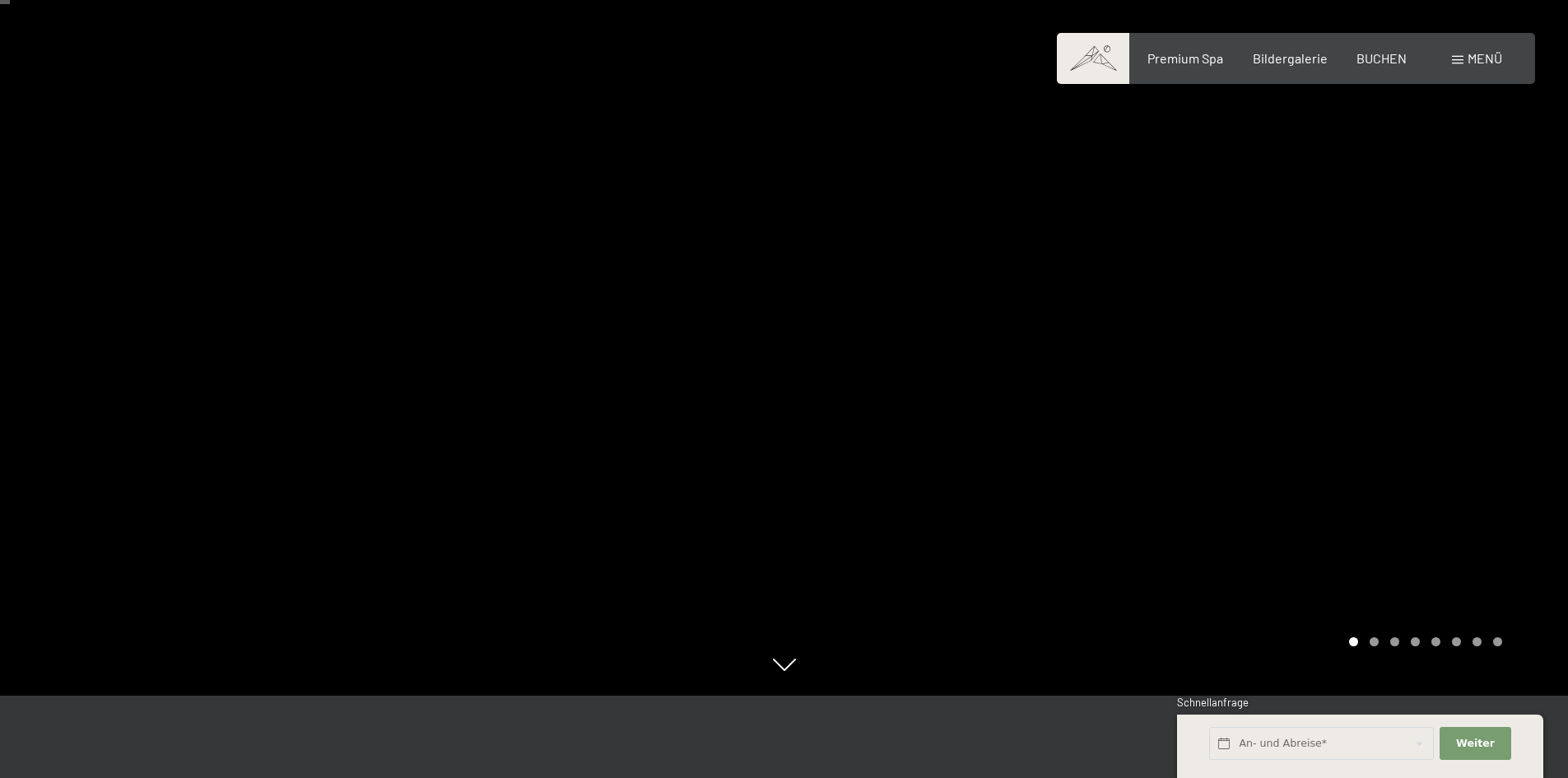
click at [1361, 314] on div at bounding box center [1177, 306] width 785 height 778
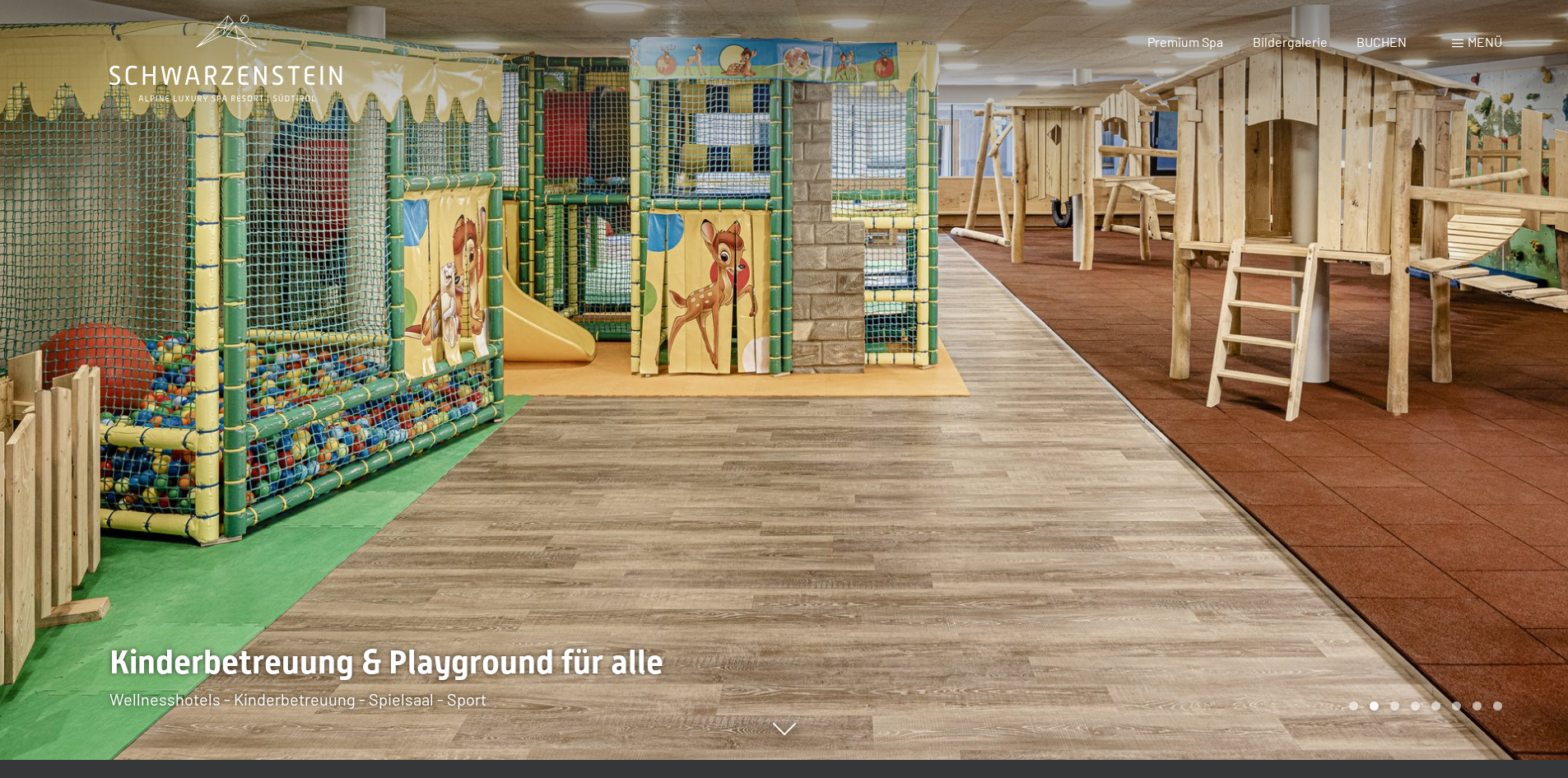
scroll to position [0, 0]
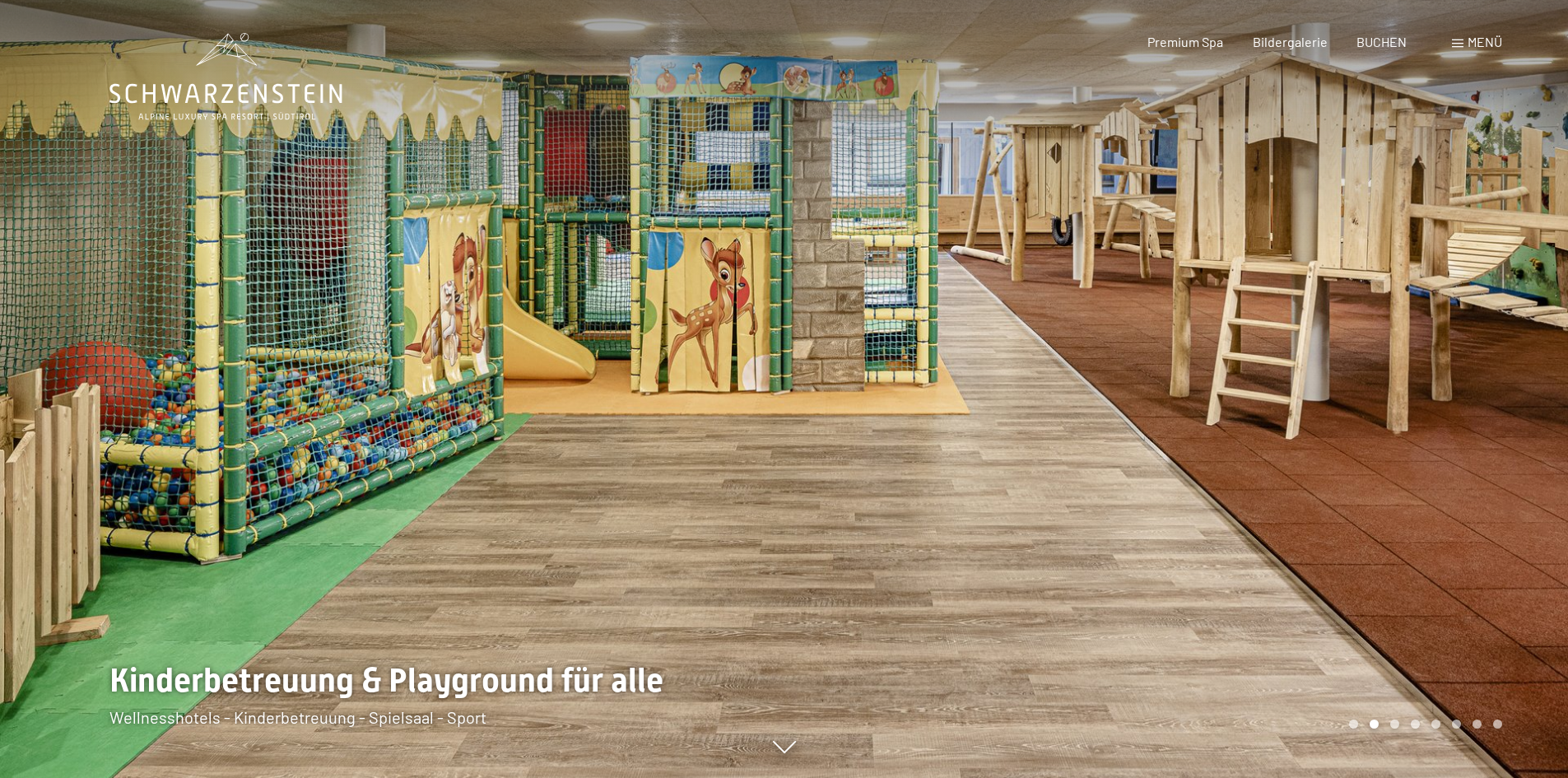
click at [1409, 348] on div at bounding box center [1177, 389] width 785 height 778
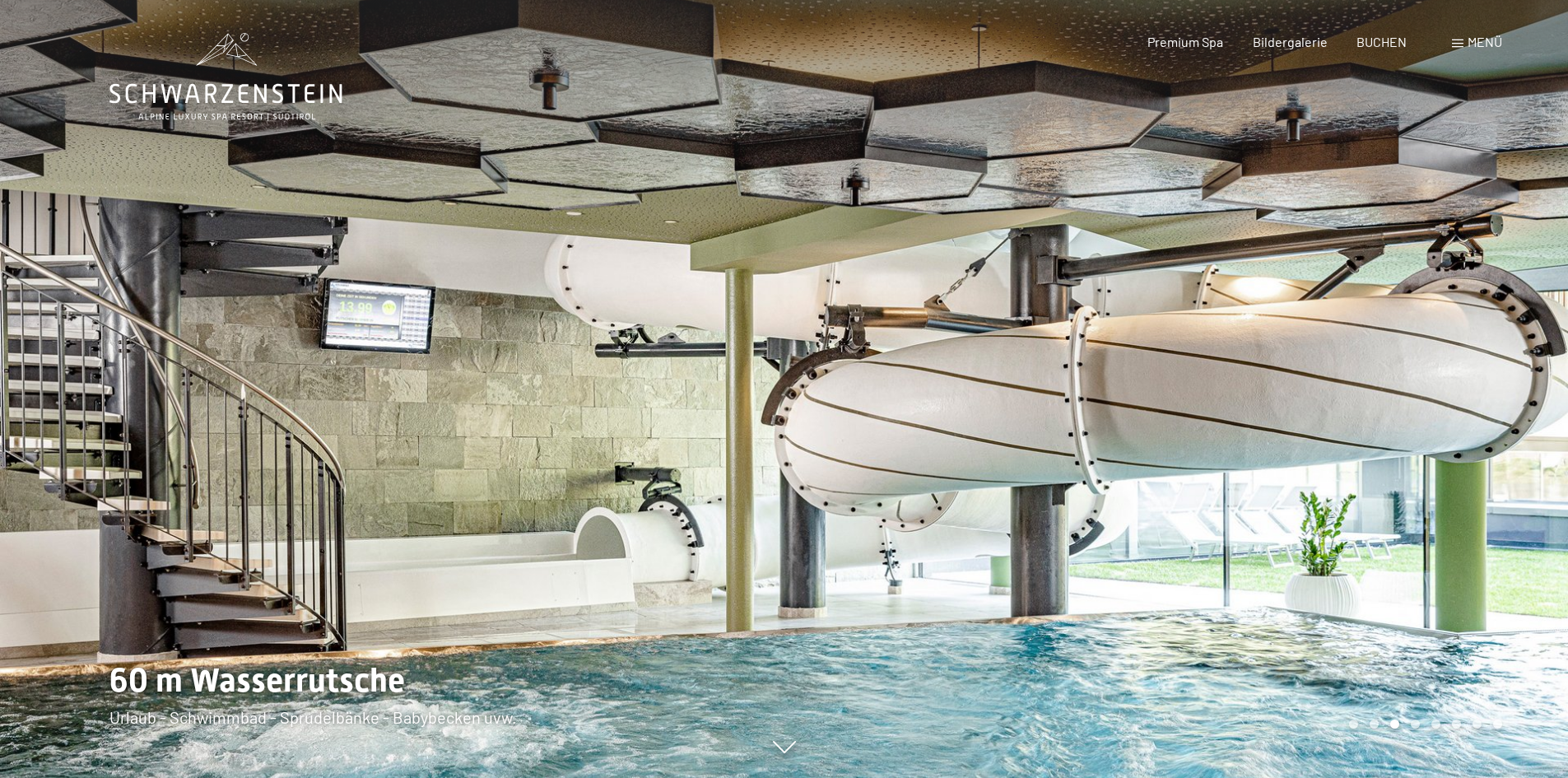
click at [1409, 348] on div at bounding box center [1177, 389] width 785 height 778
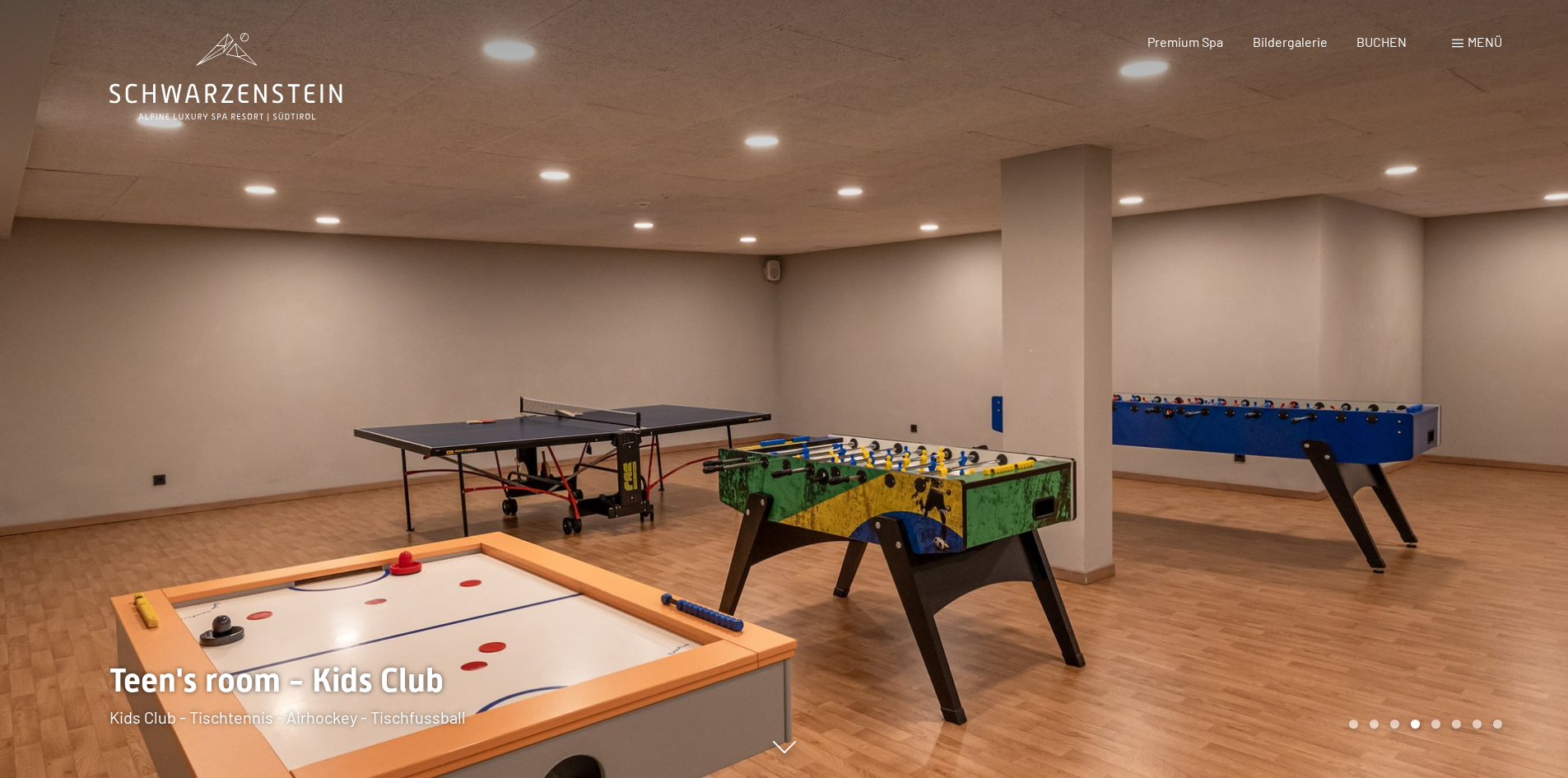
click at [1409, 348] on div at bounding box center [1177, 389] width 785 height 778
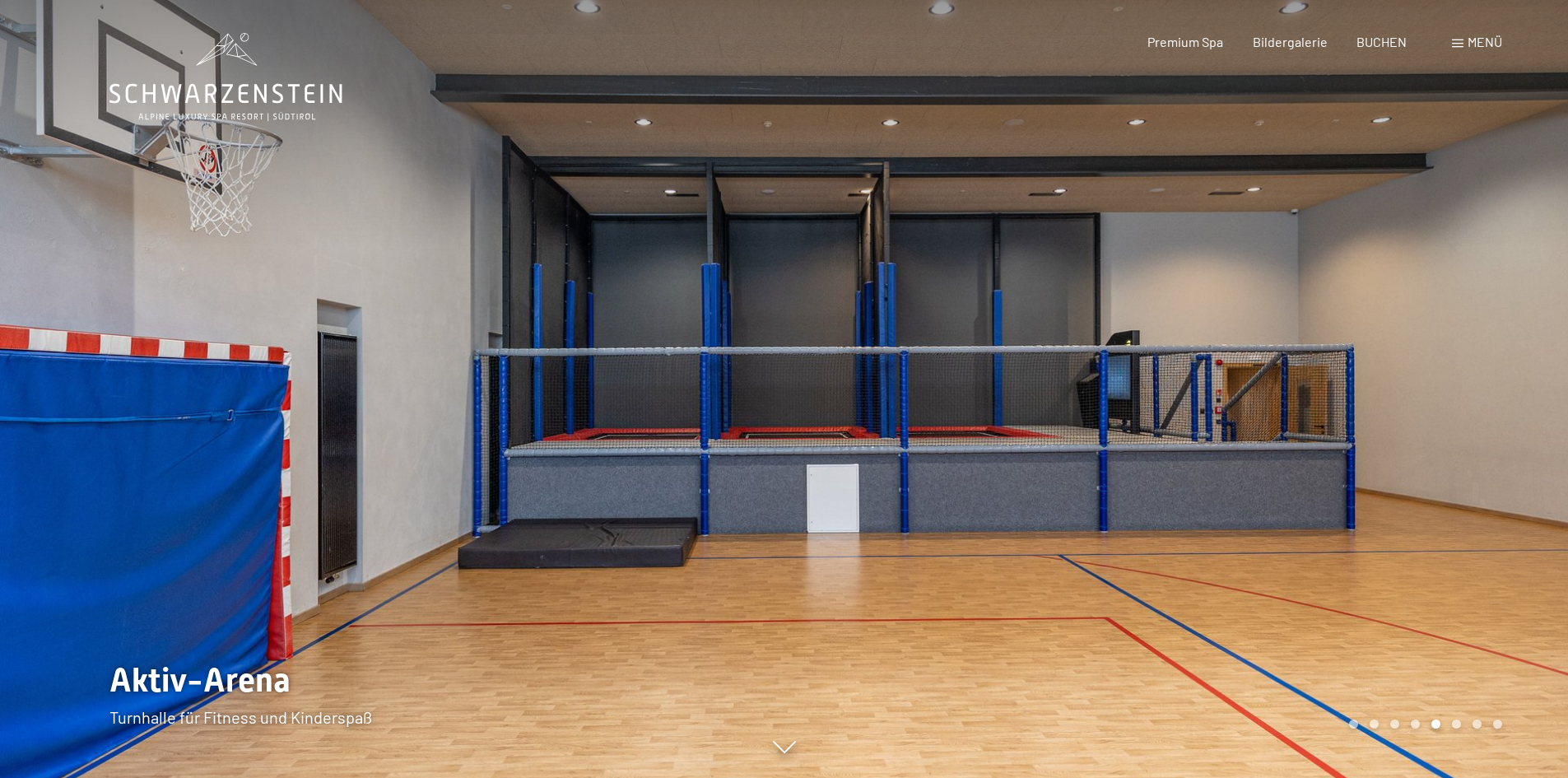
click at [1409, 348] on div at bounding box center [1177, 389] width 785 height 778
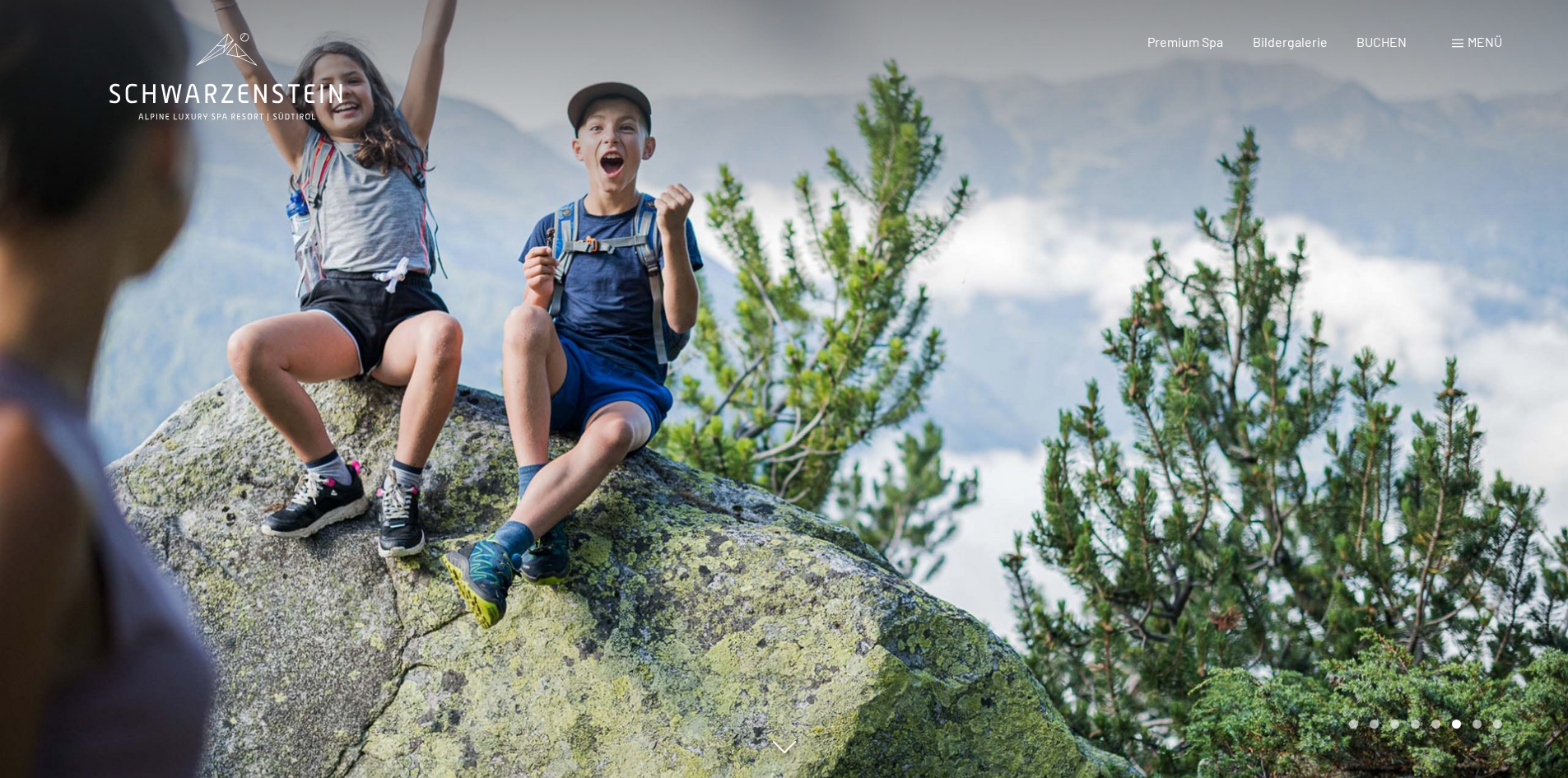
click at [1409, 348] on div at bounding box center [1177, 389] width 785 height 778
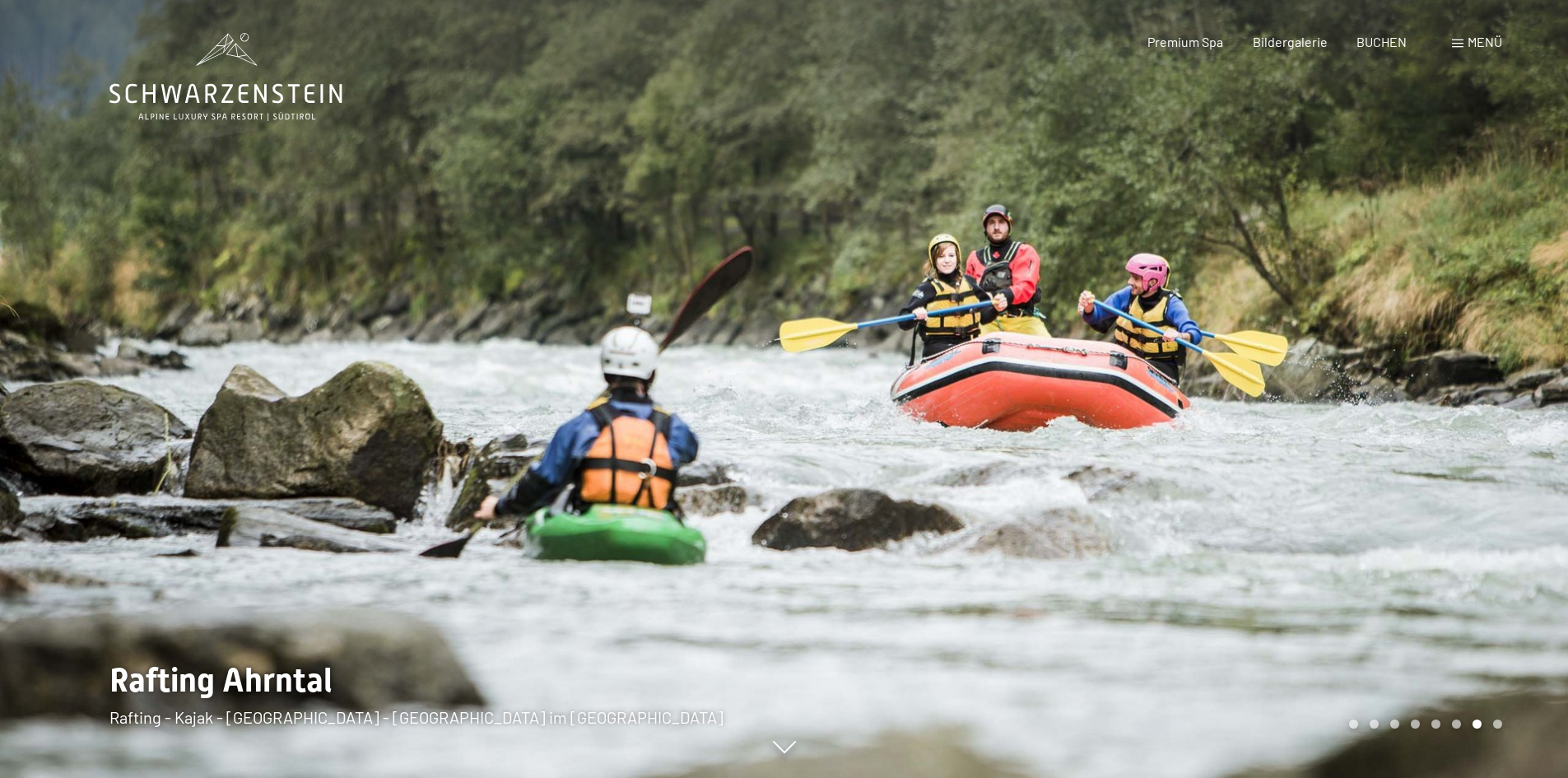
click at [1409, 348] on div at bounding box center [1177, 389] width 785 height 778
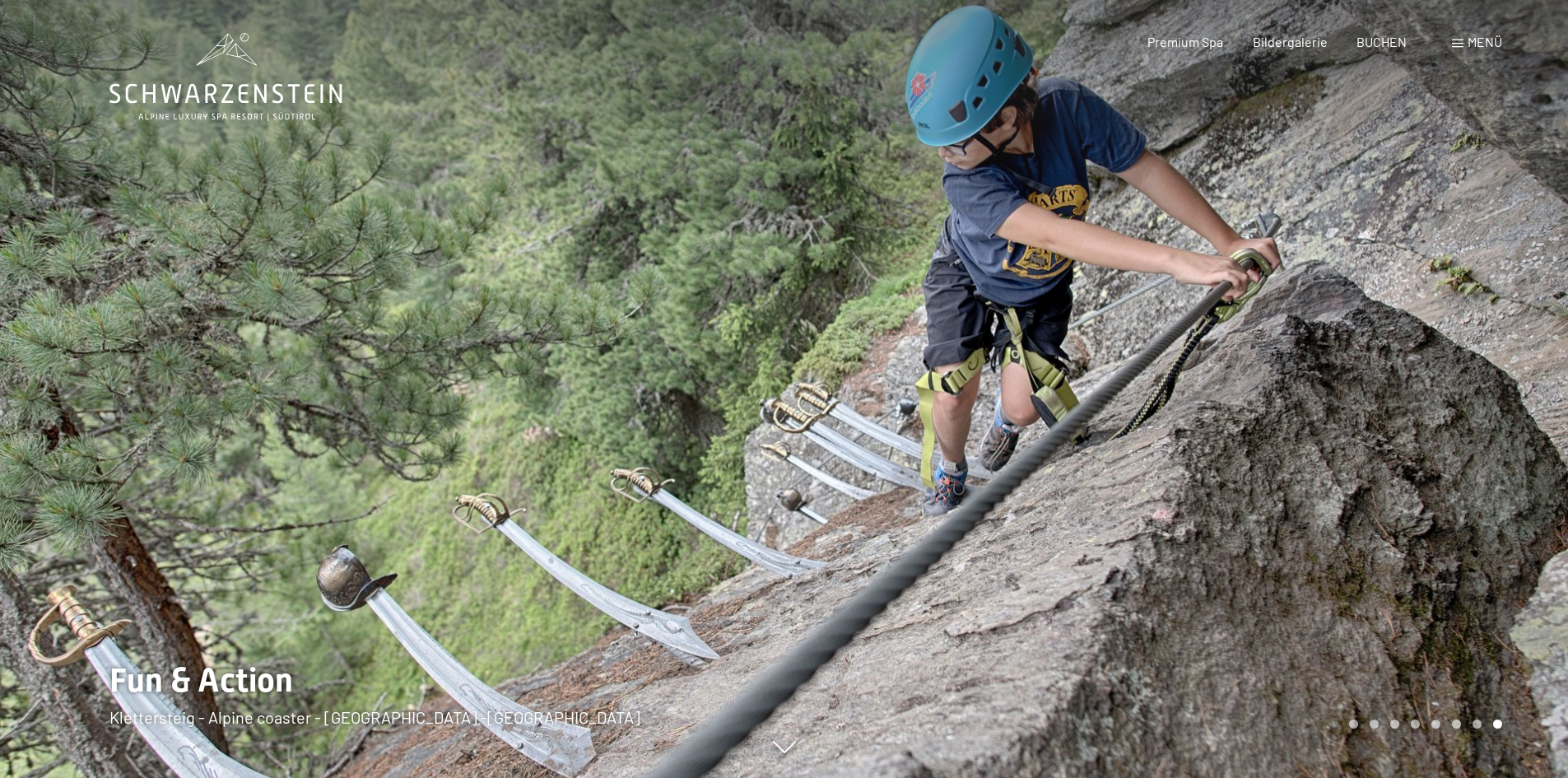
click at [1409, 348] on div at bounding box center [1177, 389] width 785 height 778
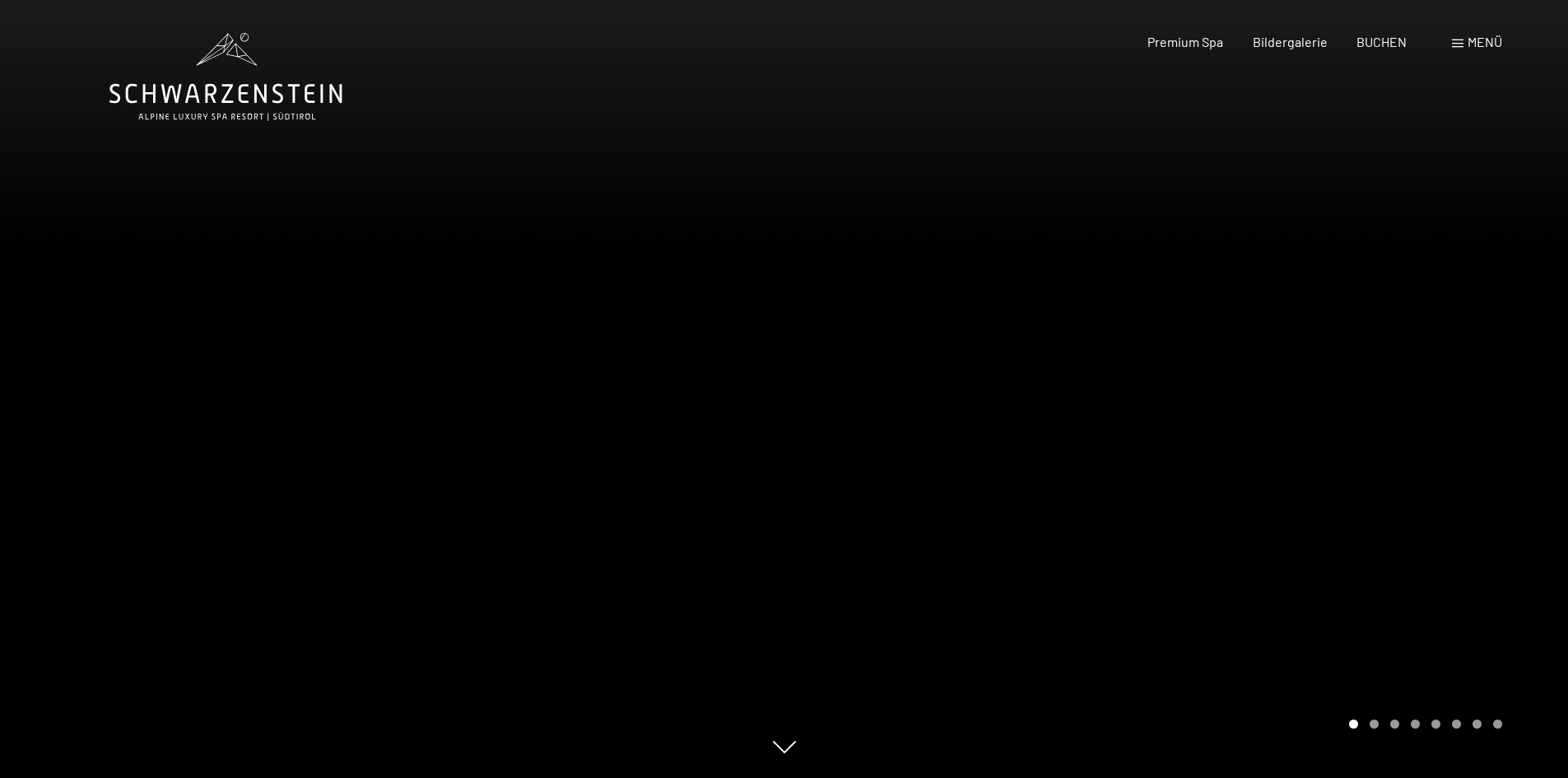
click at [1409, 348] on div at bounding box center [1177, 389] width 785 height 778
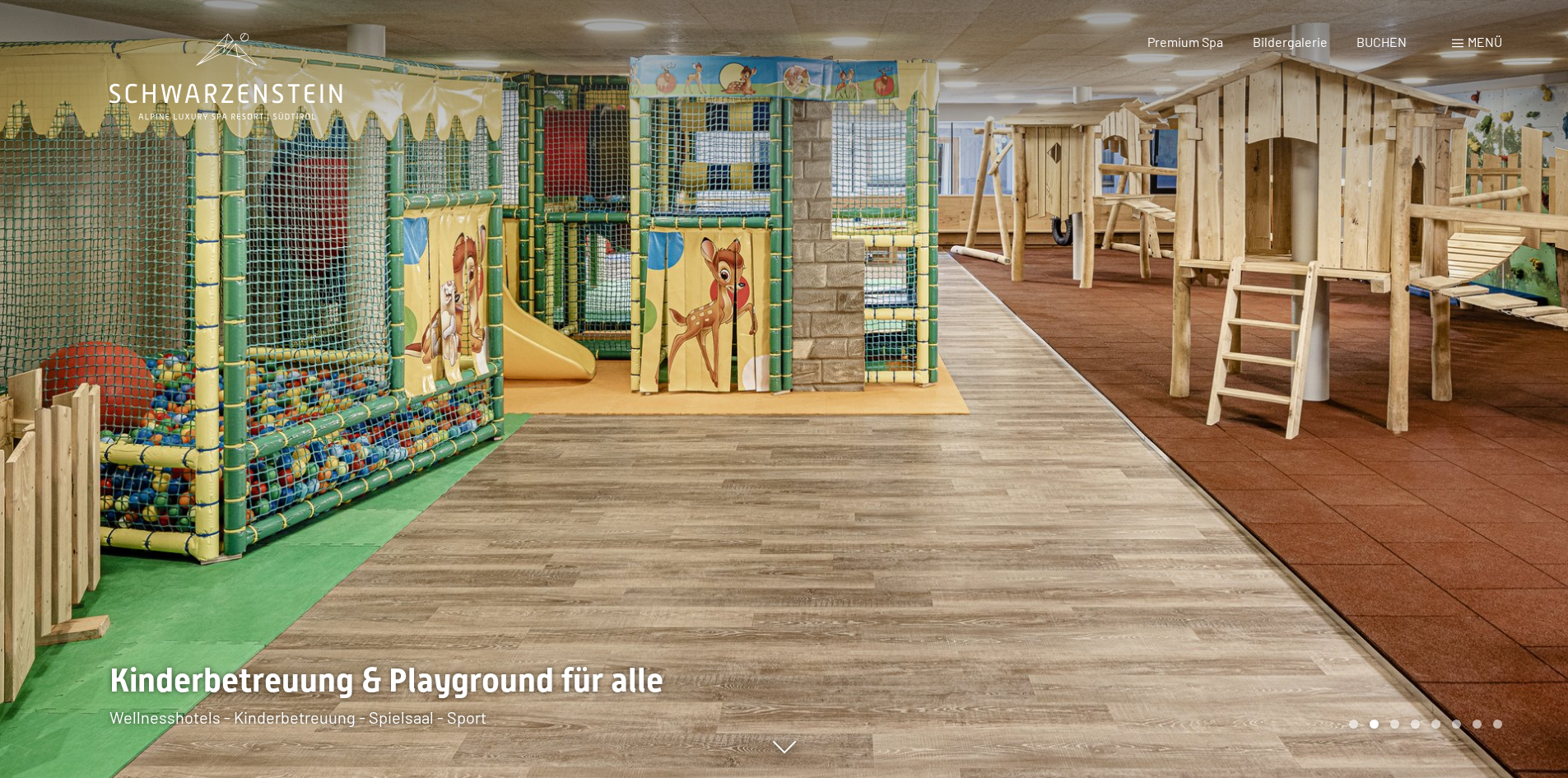
click at [1409, 348] on div at bounding box center [1177, 389] width 785 height 778
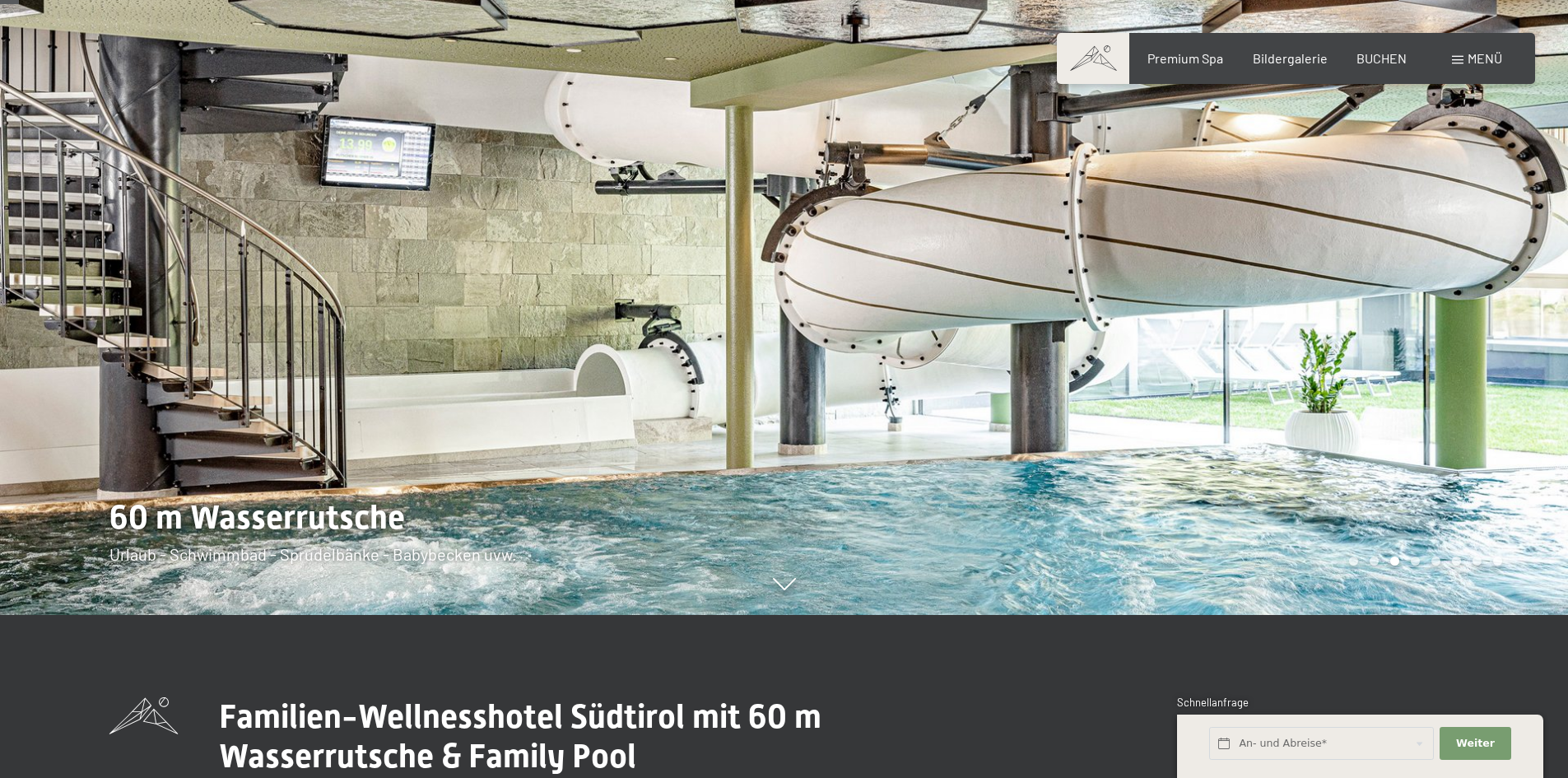
scroll to position [165, 0]
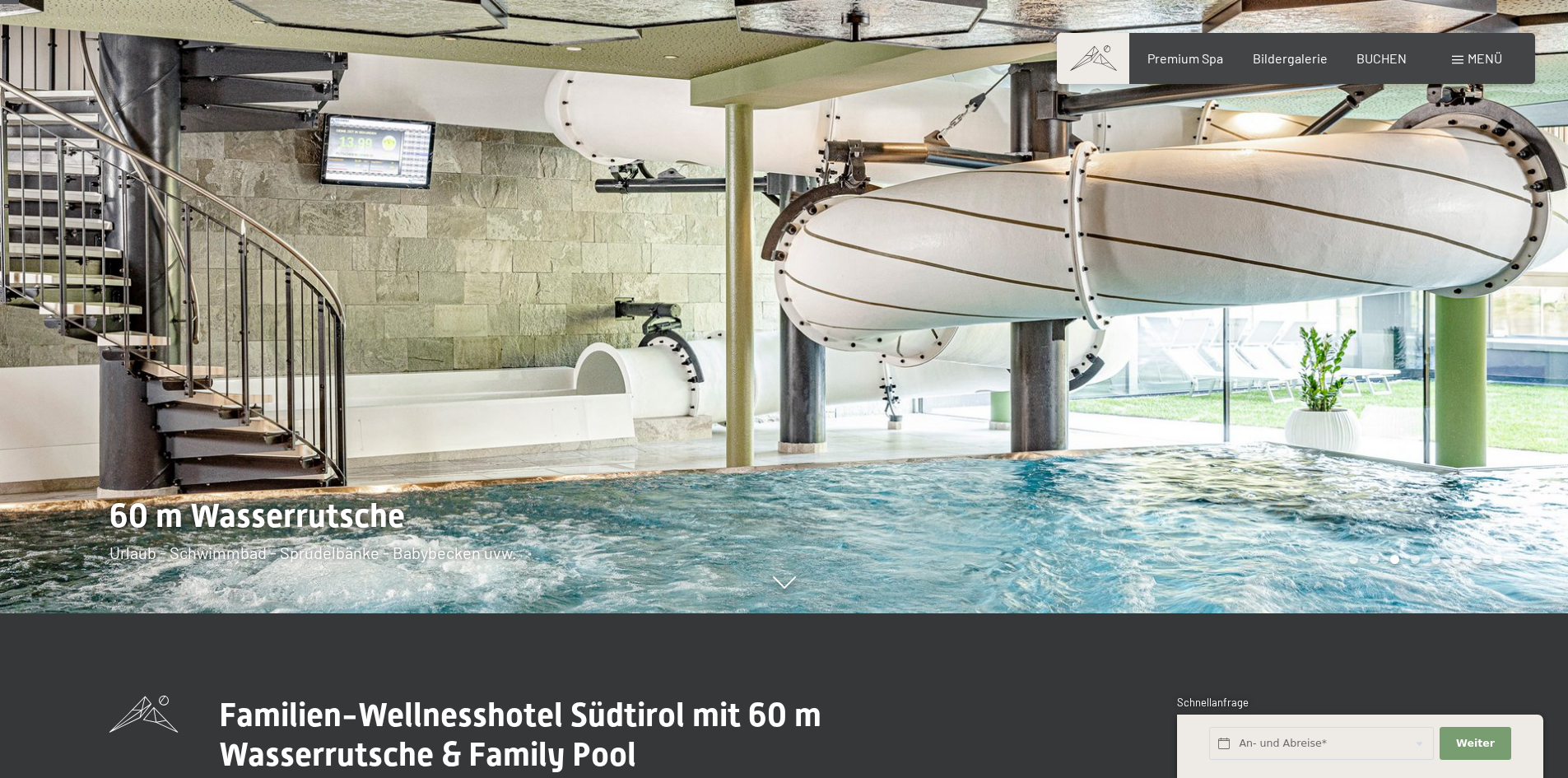
click at [1409, 348] on div at bounding box center [1177, 224] width 785 height 778
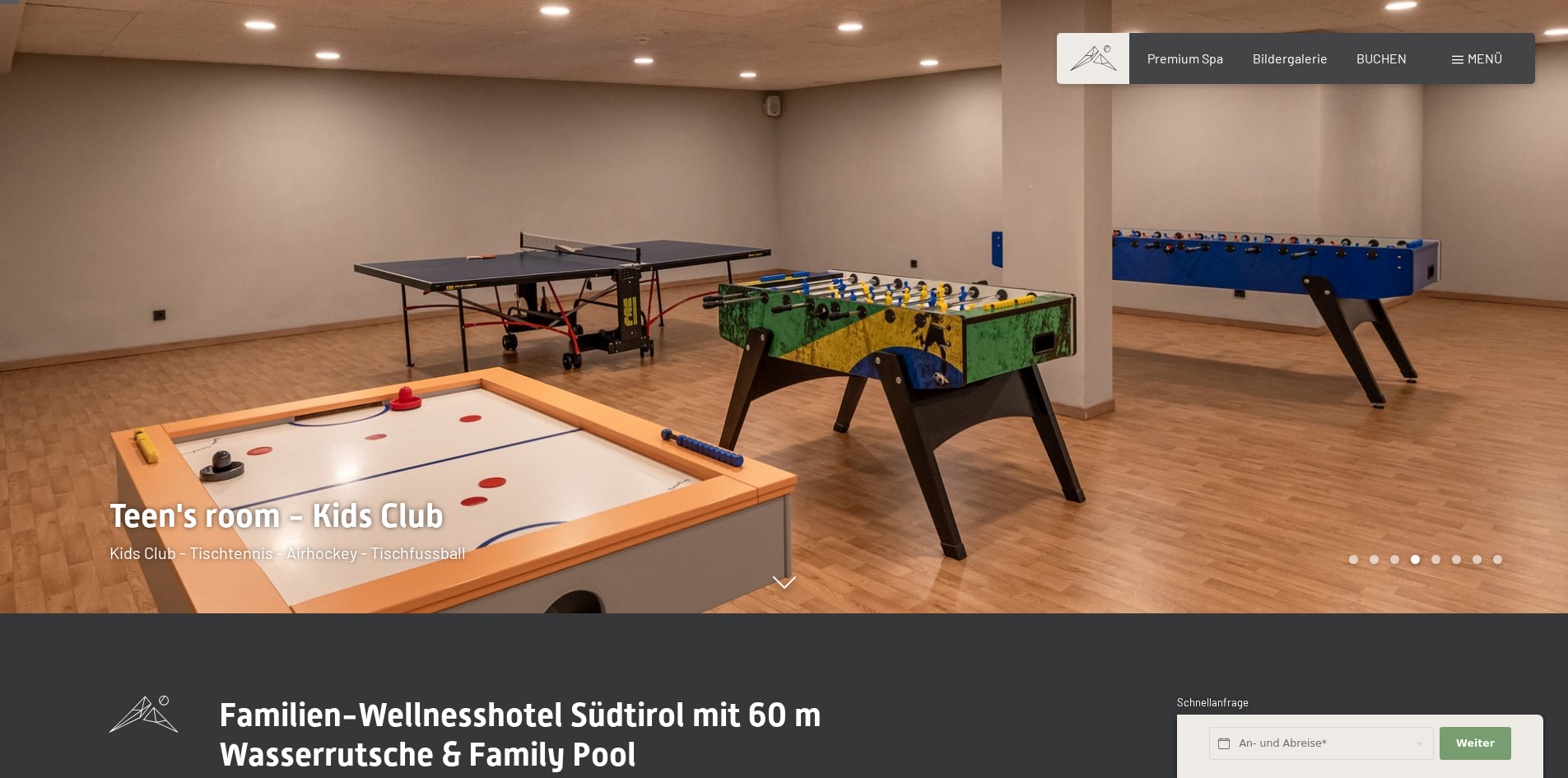
click at [1409, 348] on div at bounding box center [1177, 224] width 785 height 778
